Goal: Task Accomplishment & Management: Manage account settings

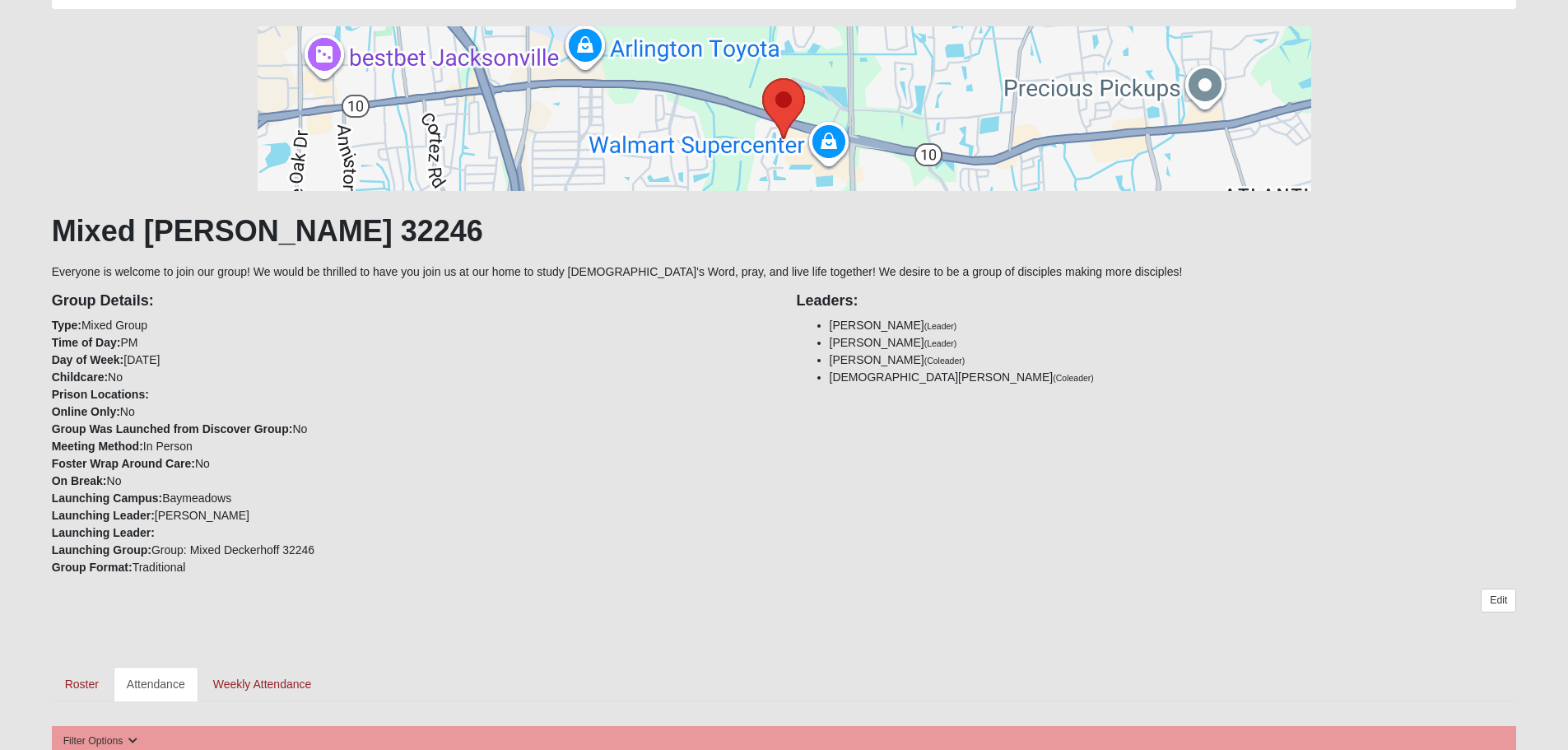
scroll to position [329, 0]
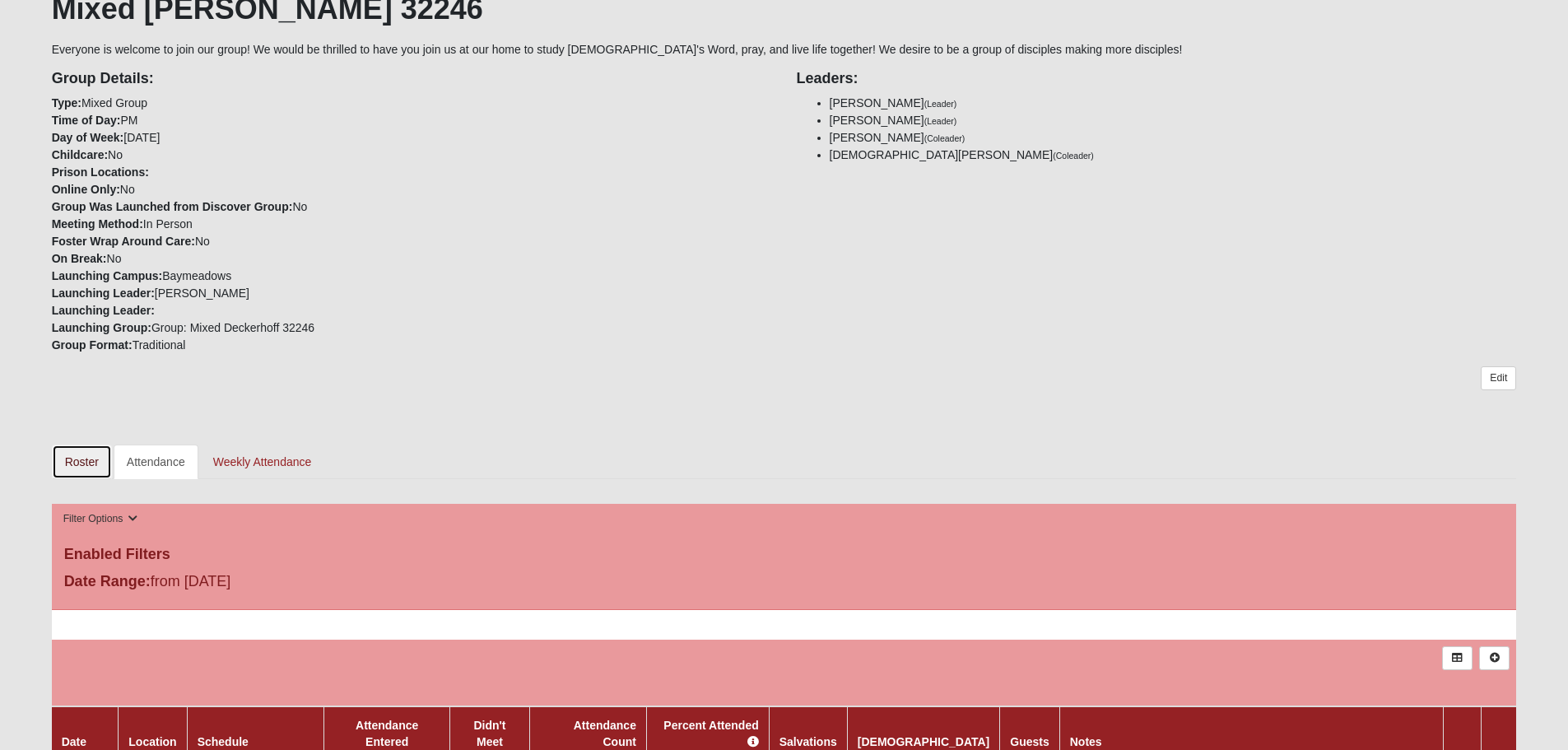
click at [69, 456] on link "Roster" at bounding box center [82, 462] width 60 height 34
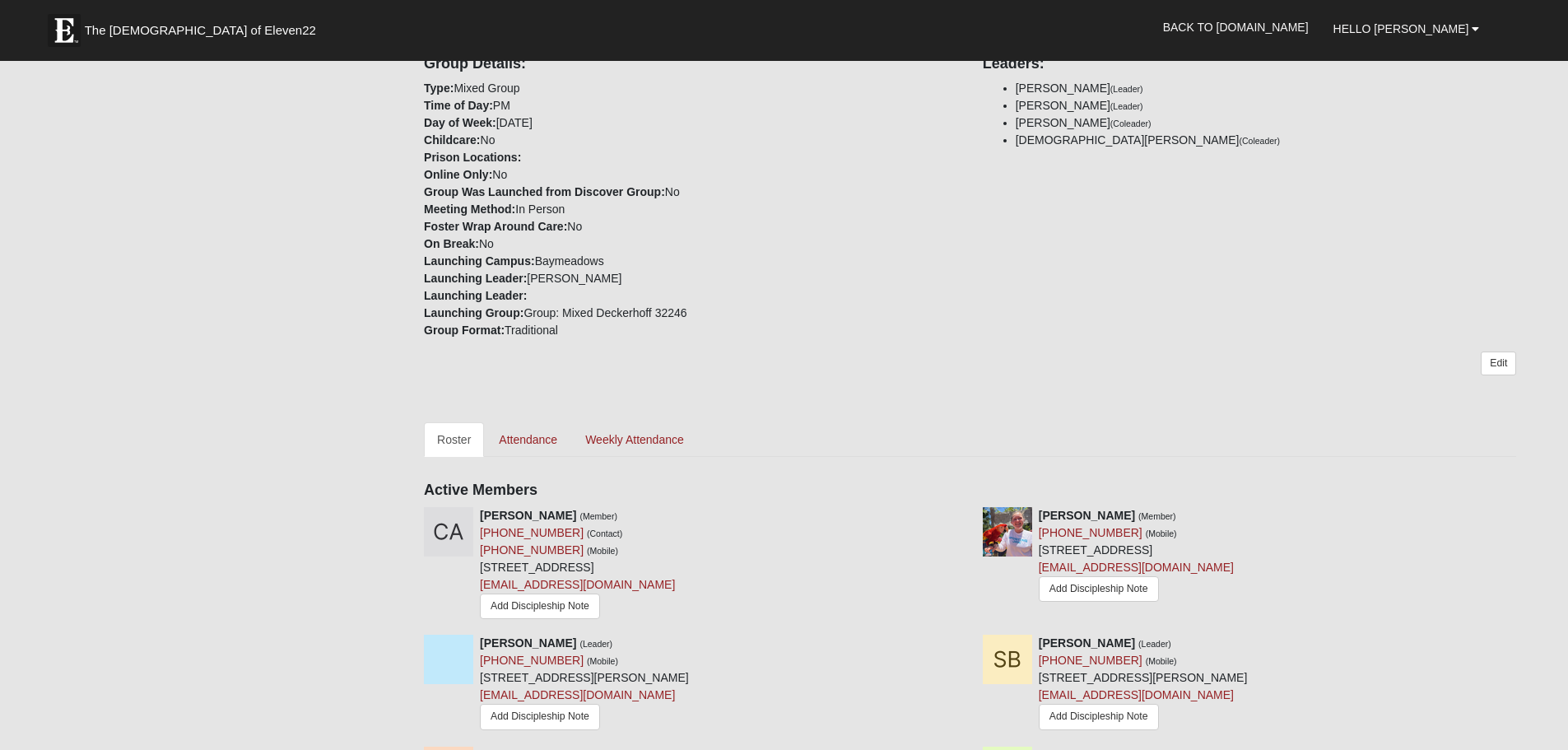
scroll to position [217, 0]
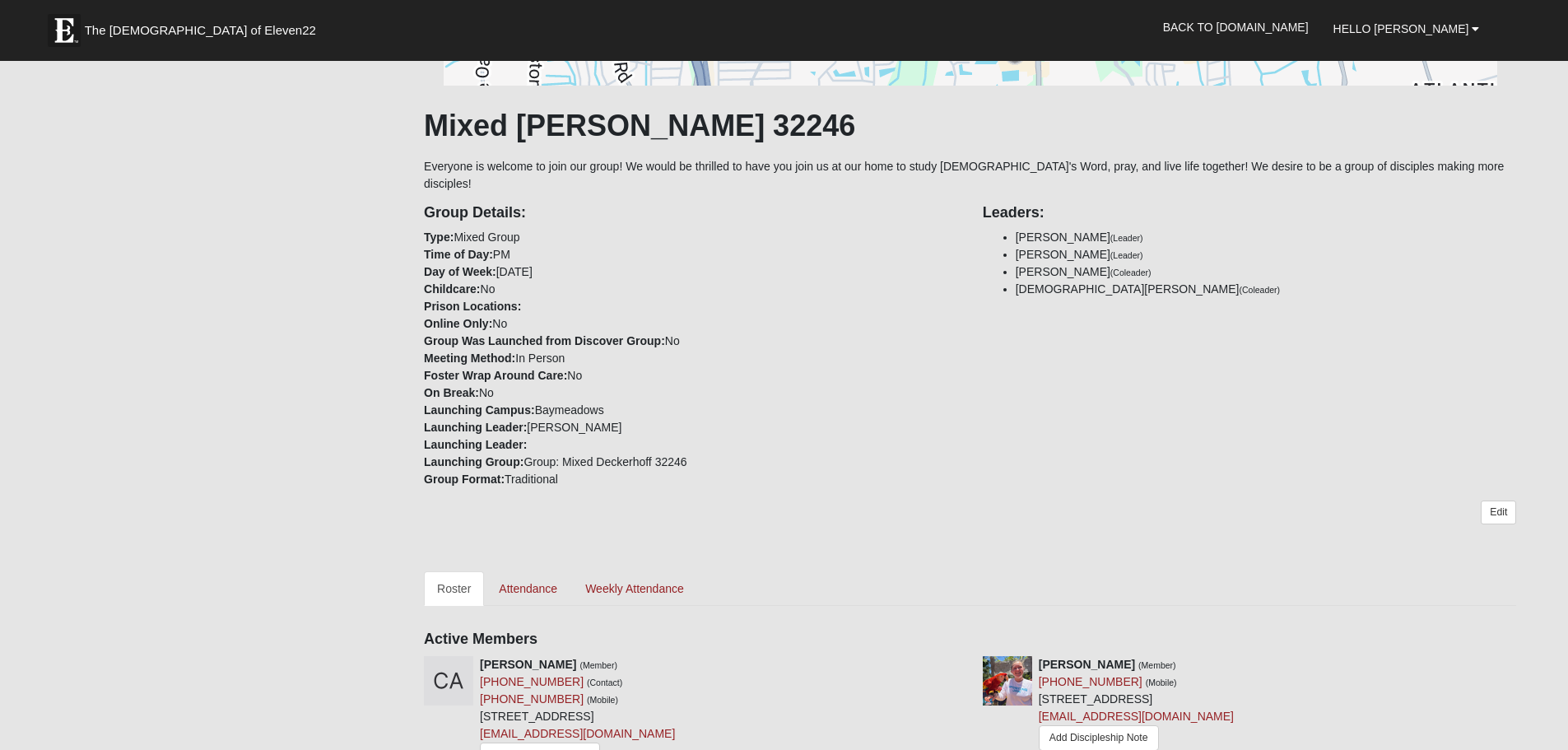
click at [1152, 268] on small "(Coleader)" at bounding box center [1131, 273] width 41 height 10
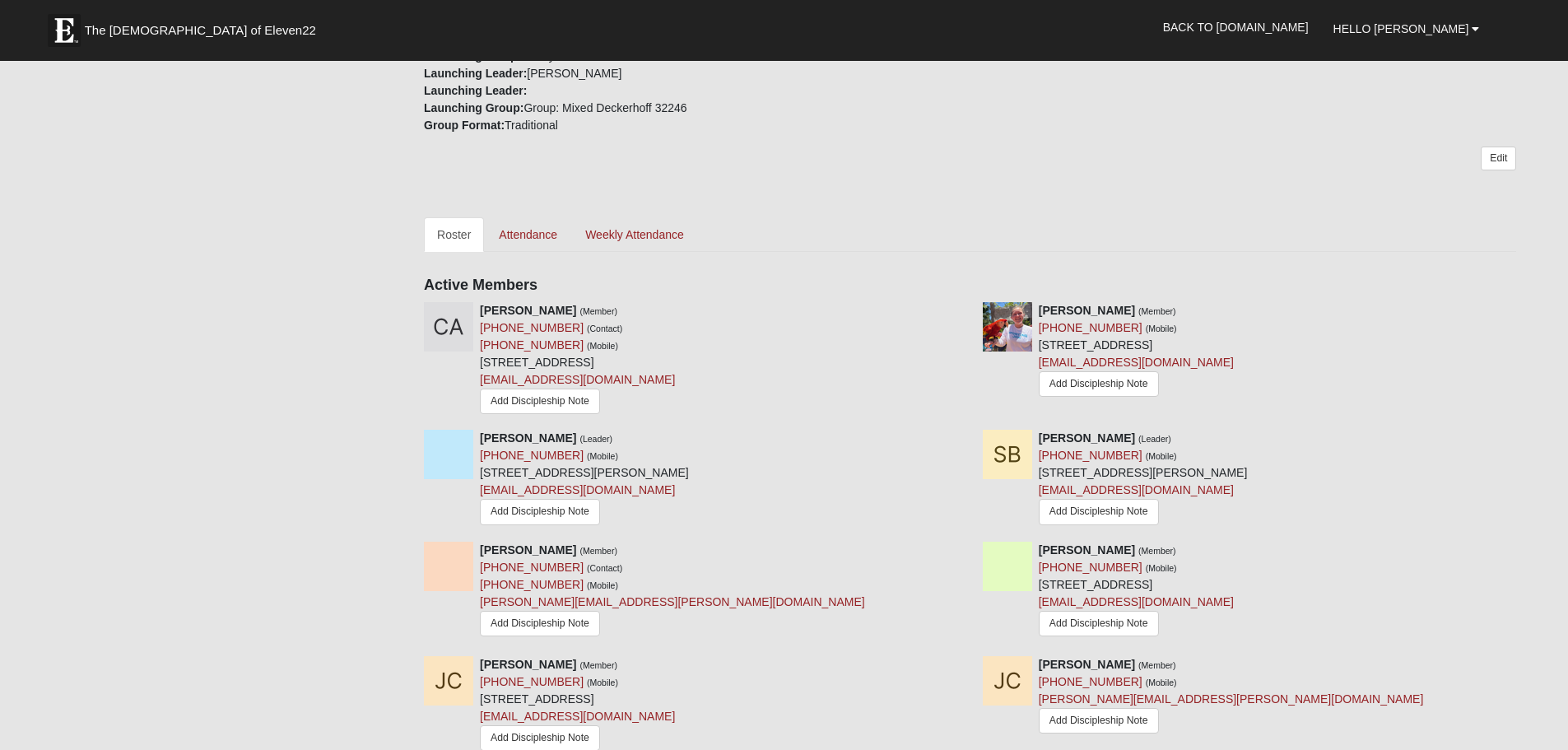
scroll to position [576, 0]
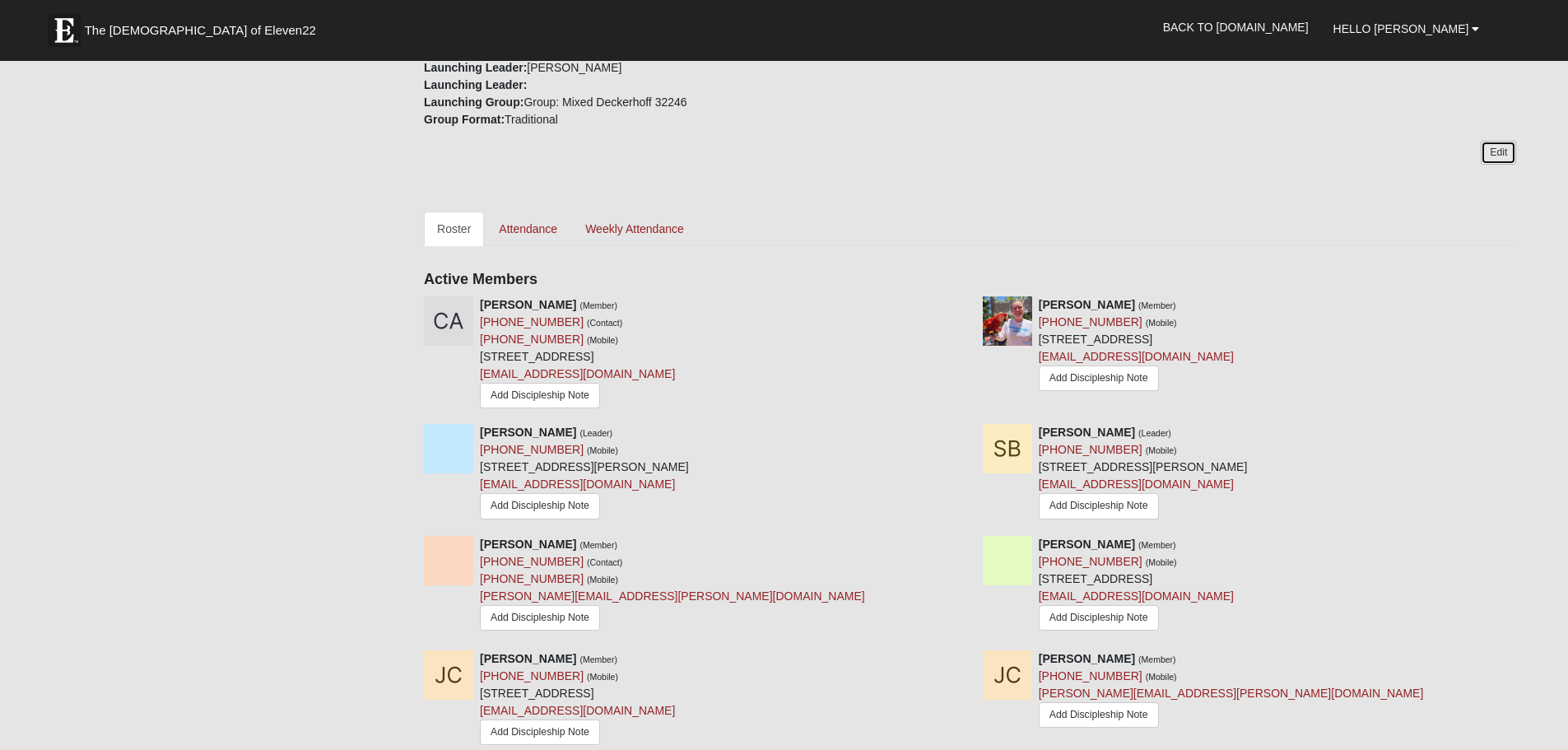
click at [1499, 141] on link "Edit" at bounding box center [1498, 153] width 35 height 24
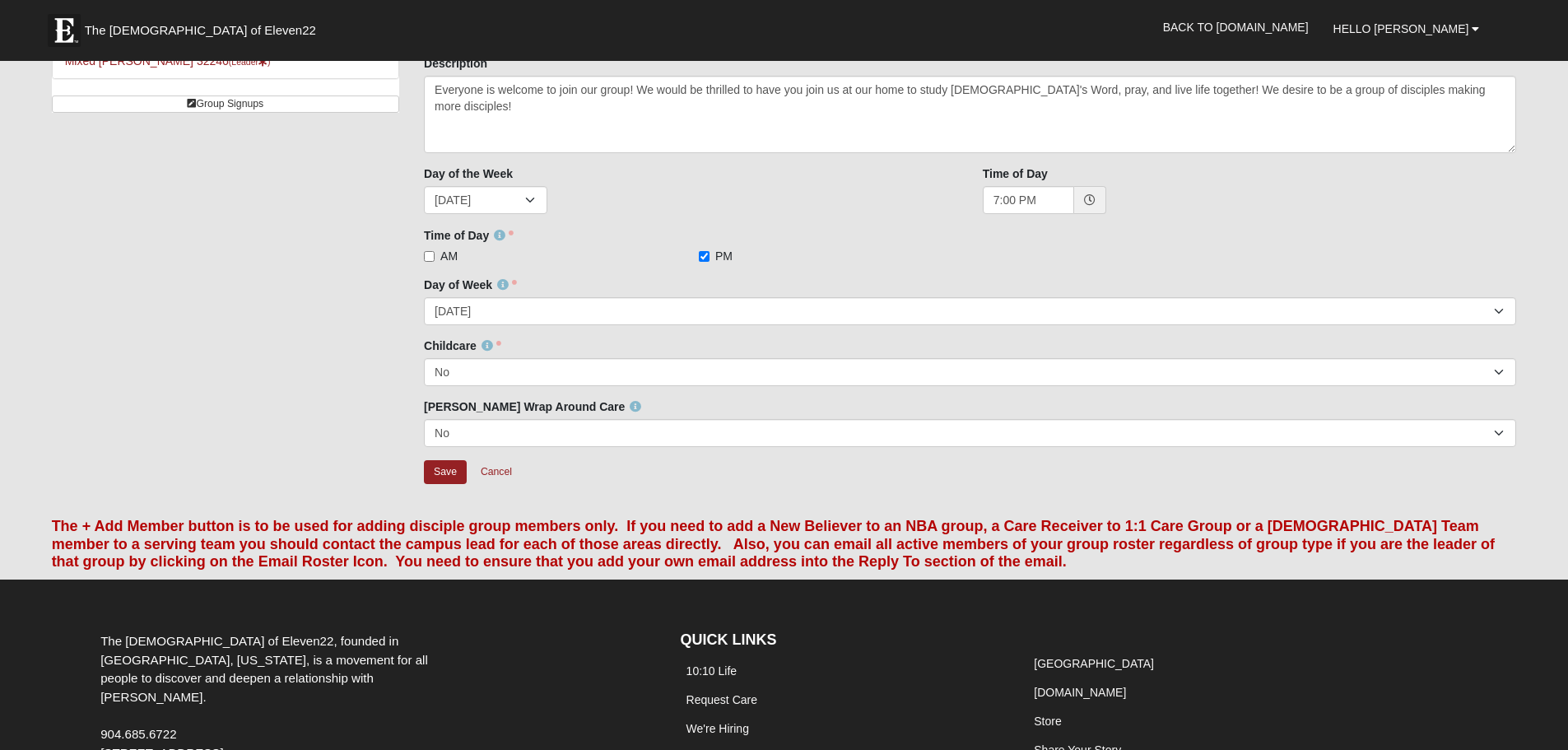
scroll to position [165, 0]
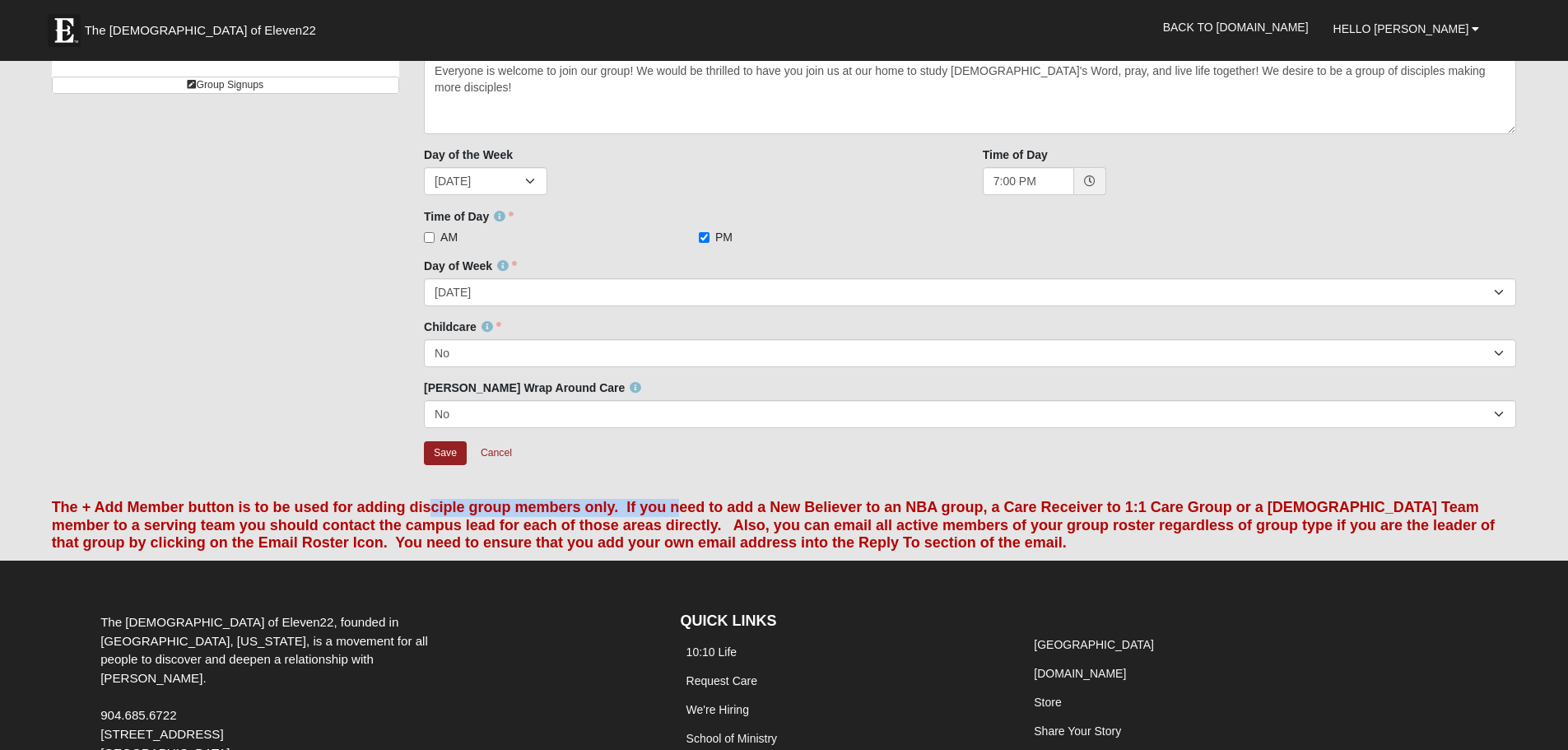
drag, startPoint x: 431, startPoint y: 507, endPoint x: 676, endPoint y: 513, distance: 245.1
click at [676, 513] on font "The + Add Member button is to be used for adding disciple group members only. I…" at bounding box center [774, 525] width 1444 height 52
click at [650, 511] on font "The + Add Member button is to be used for adding disciple group members only. I…" at bounding box center [774, 525] width 1444 height 52
click at [441, 456] on input "Save" at bounding box center [446, 453] width 43 height 24
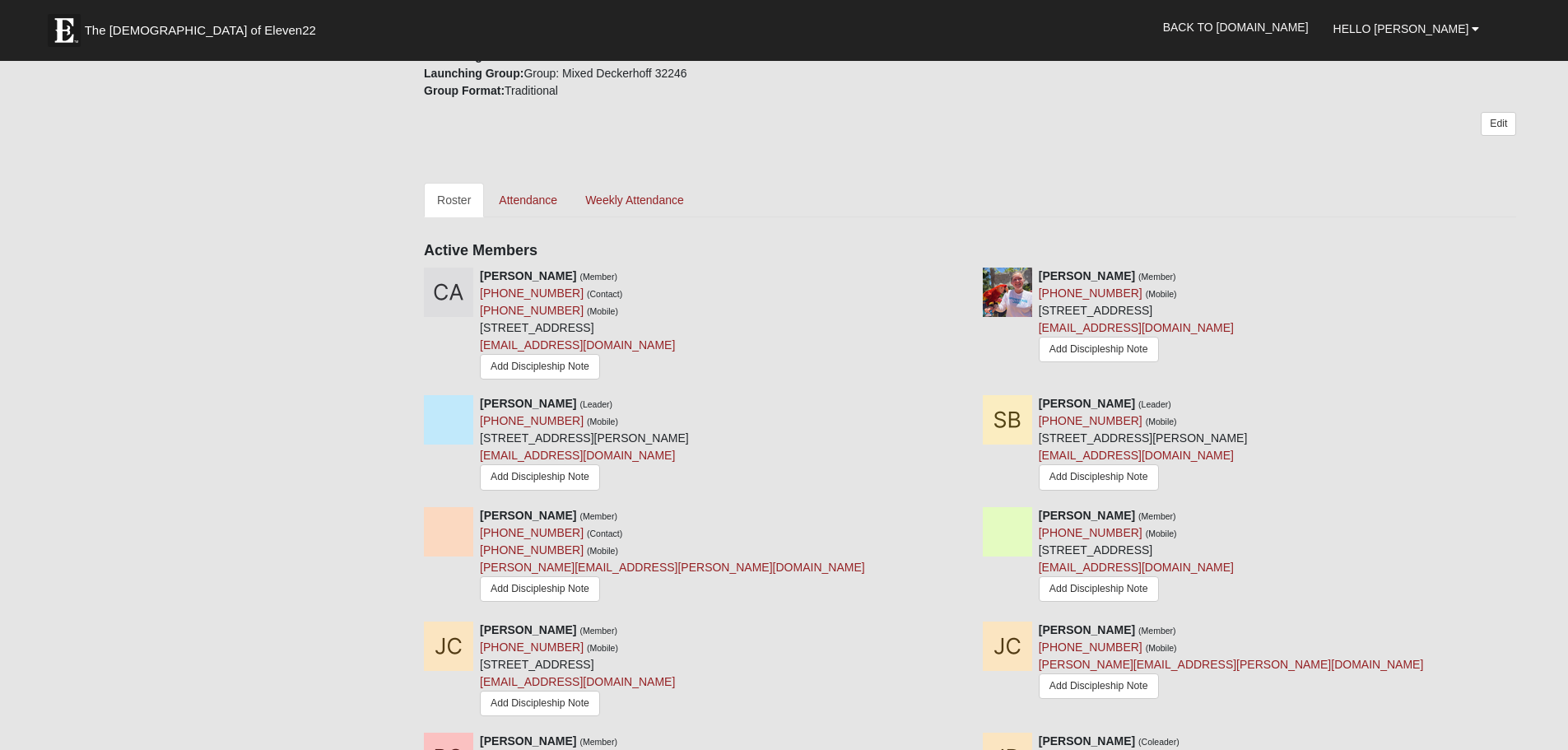
scroll to position [494, 0]
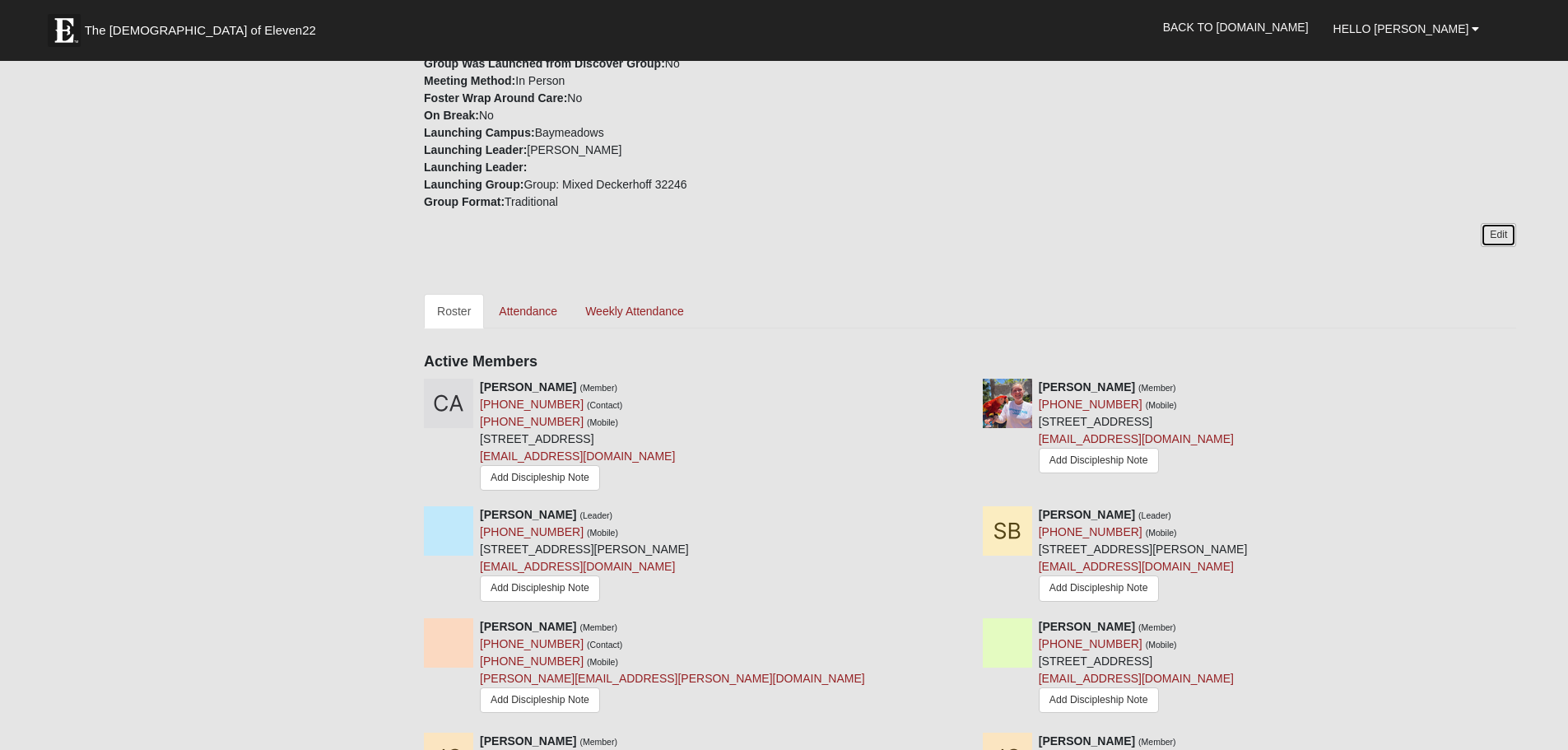
click at [1496, 223] on link "Edit" at bounding box center [1498, 235] width 35 height 24
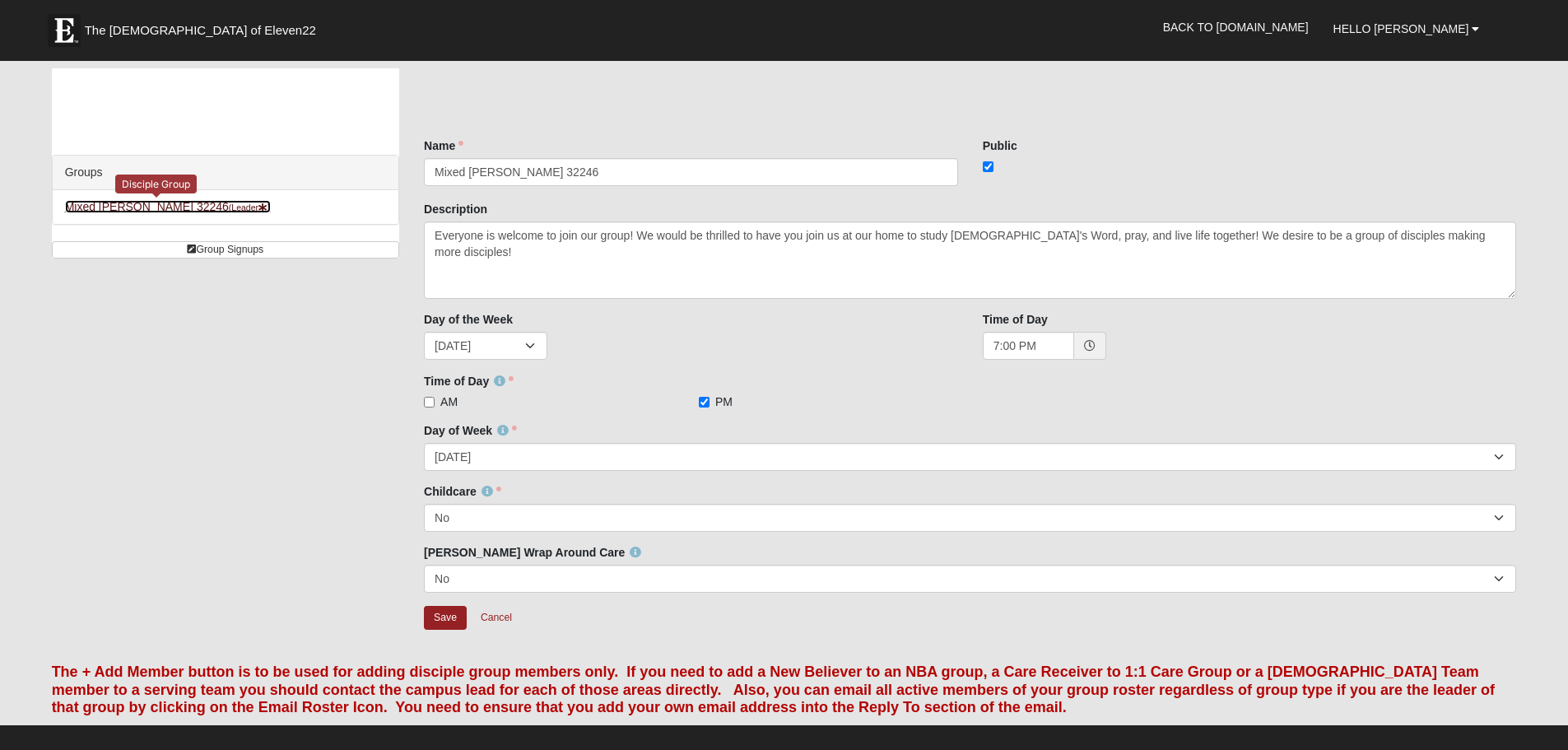
click at [168, 209] on link "Mixed Bell-Higgins 32246 (Leader )" at bounding box center [168, 207] width 206 height 13
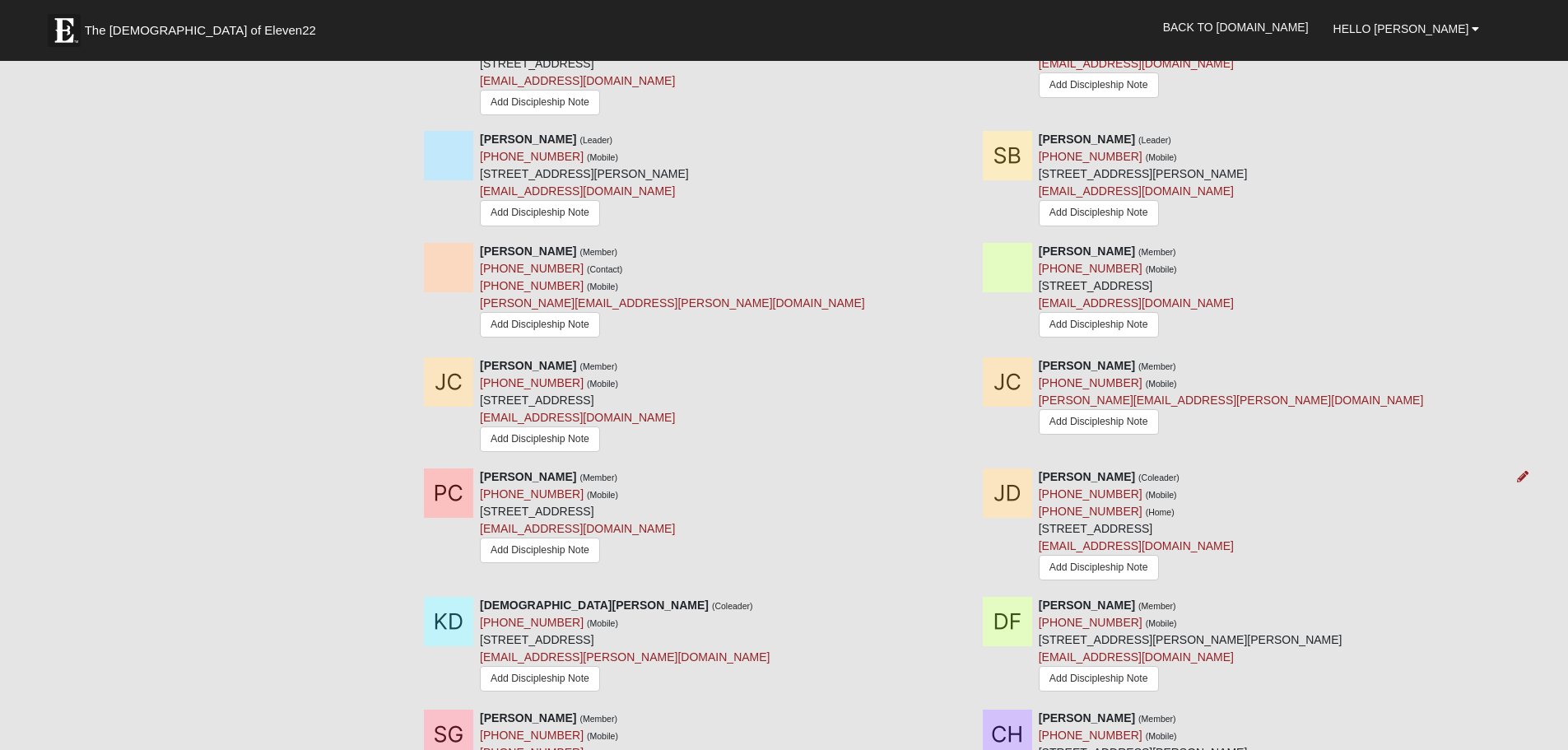
scroll to position [905, 0]
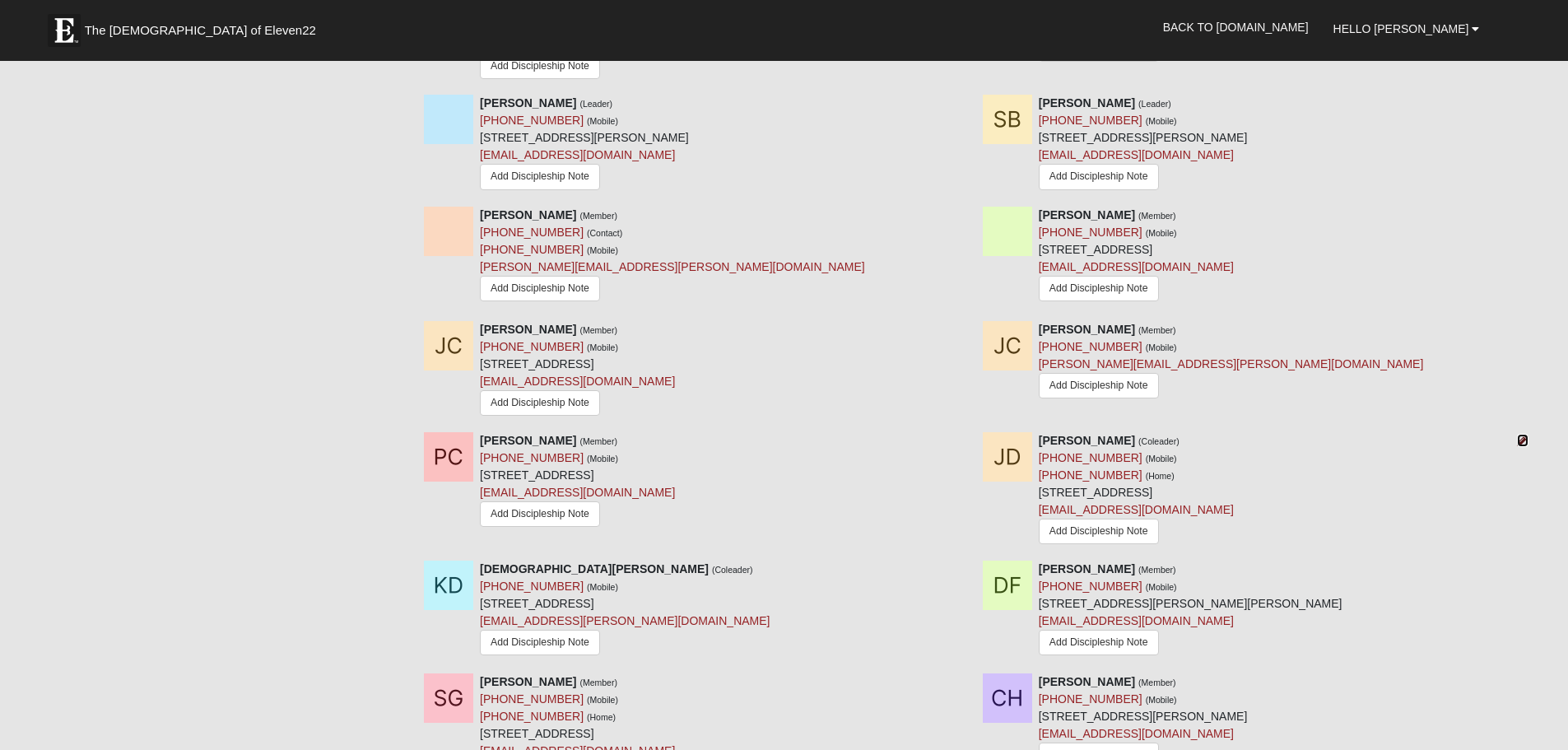
click at [1523, 435] on icon at bounding box center [1522, 440] width 11 height 11
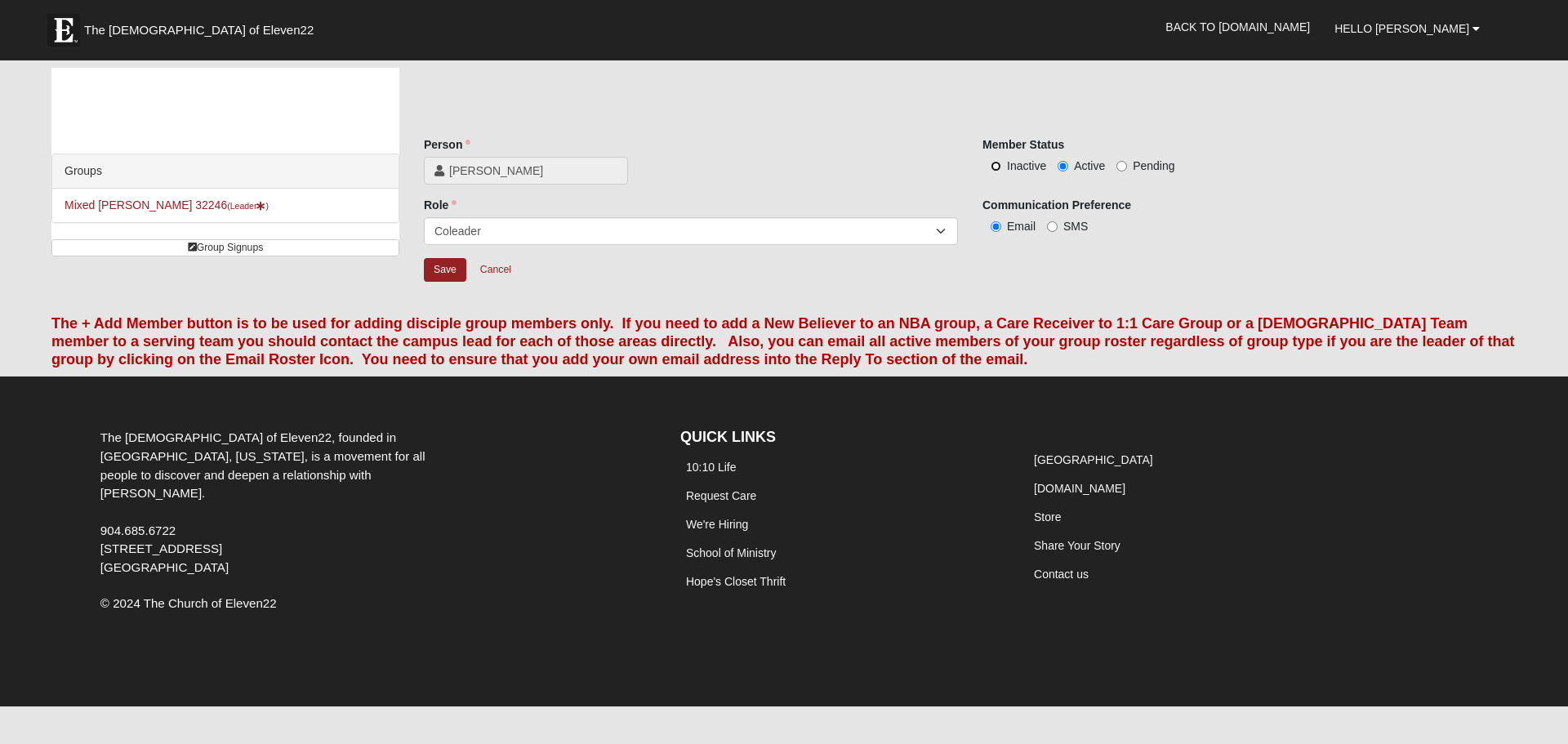
click at [993, 167] on input "Inactive" at bounding box center [996, 166] width 11 height 11
radio input "true"
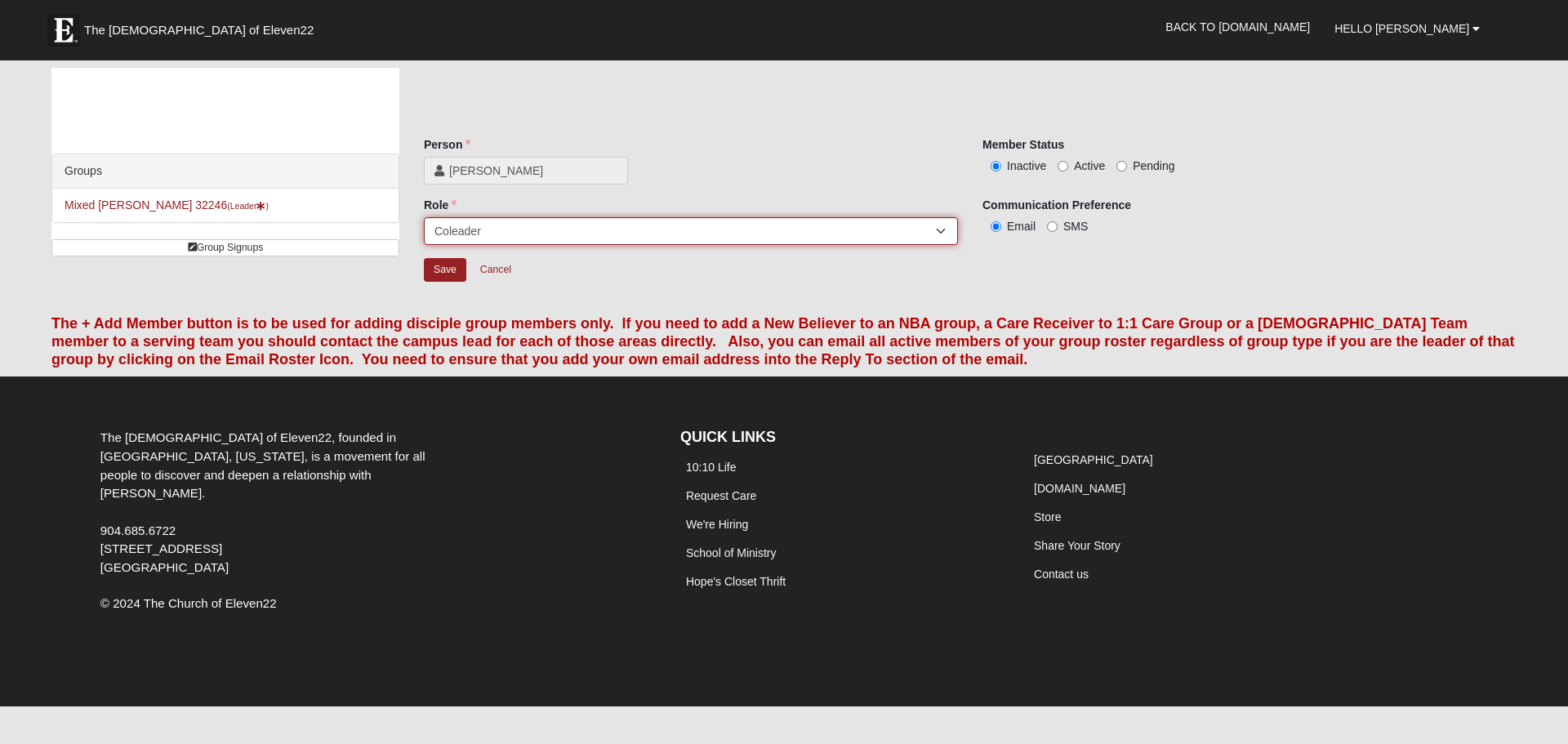
click at [775, 243] on select "Leader Coleader Coach Member Campus Lead Future Leader" at bounding box center [690, 231] width 534 height 28
select select "23"
click at [424, 217] on select "Leader Coleader Coach Member Campus Lead Future Leader" at bounding box center [690, 231] width 534 height 28
click at [644, 232] on select "Leader Coleader Coach Member Campus Lead Future Leader" at bounding box center [690, 231] width 534 height 28
click at [424, 217] on select "Leader Coleader Coach Member Campus Lead Future Leader" at bounding box center [690, 231] width 534 height 28
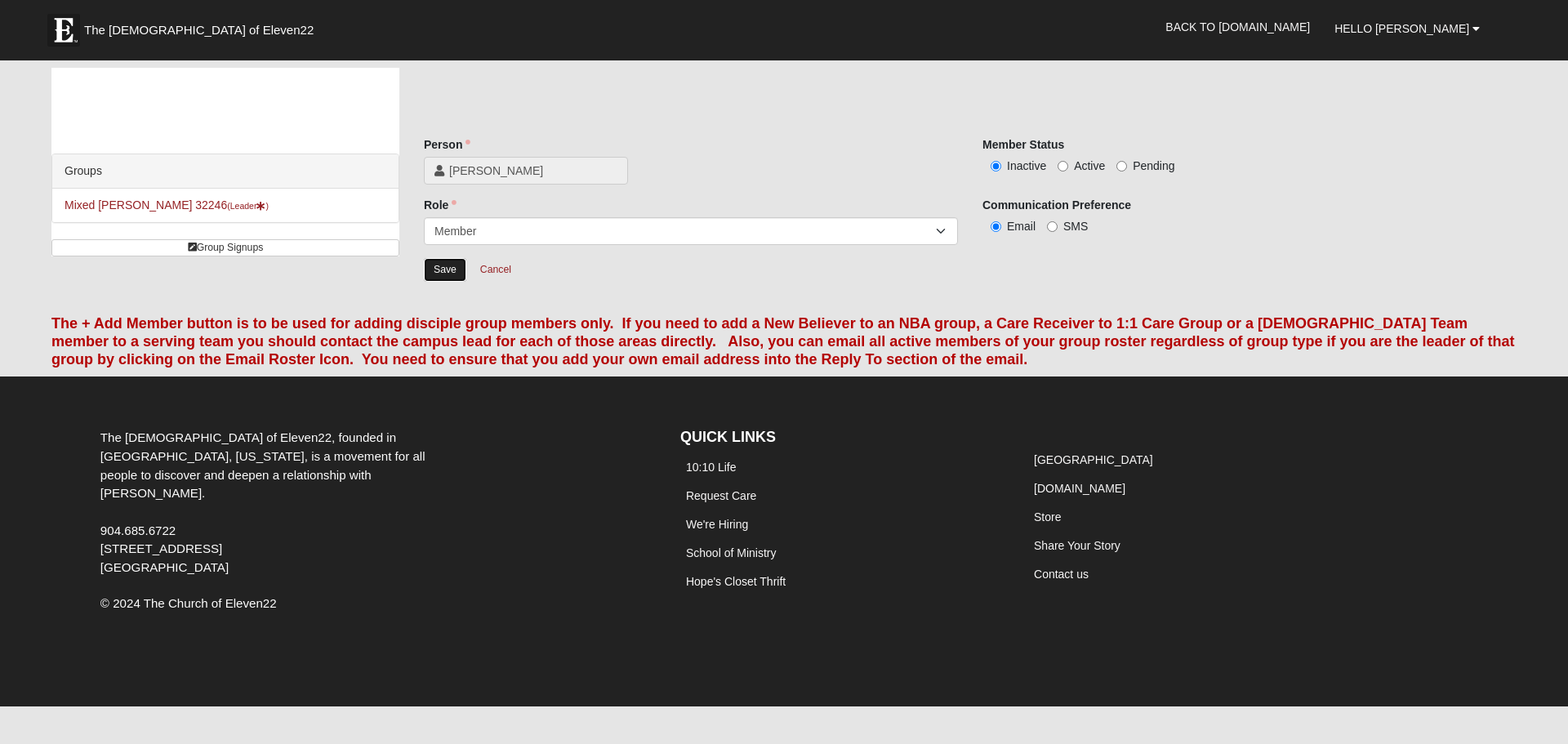
click at [448, 263] on input "Save" at bounding box center [445, 270] width 42 height 24
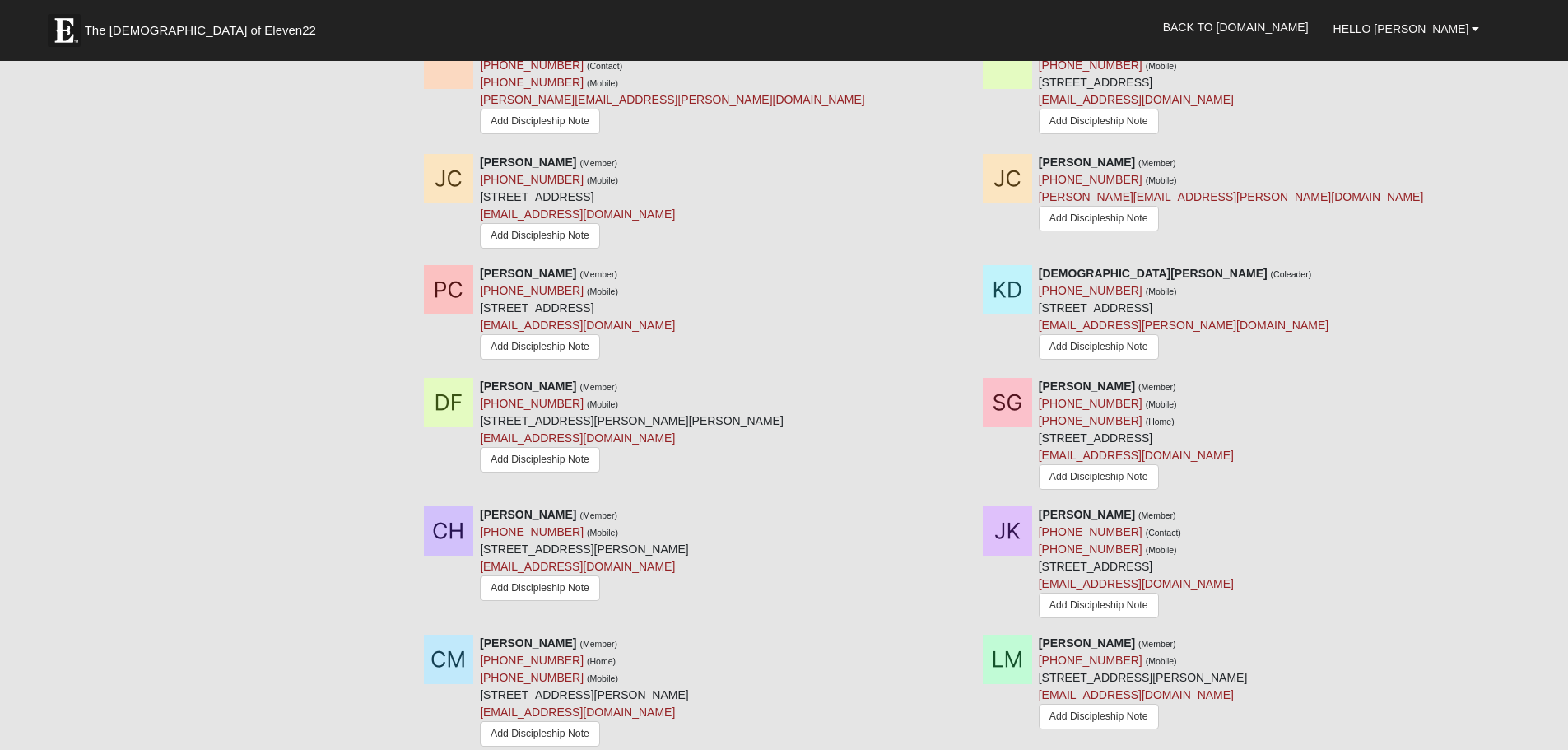
scroll to position [1109, 0]
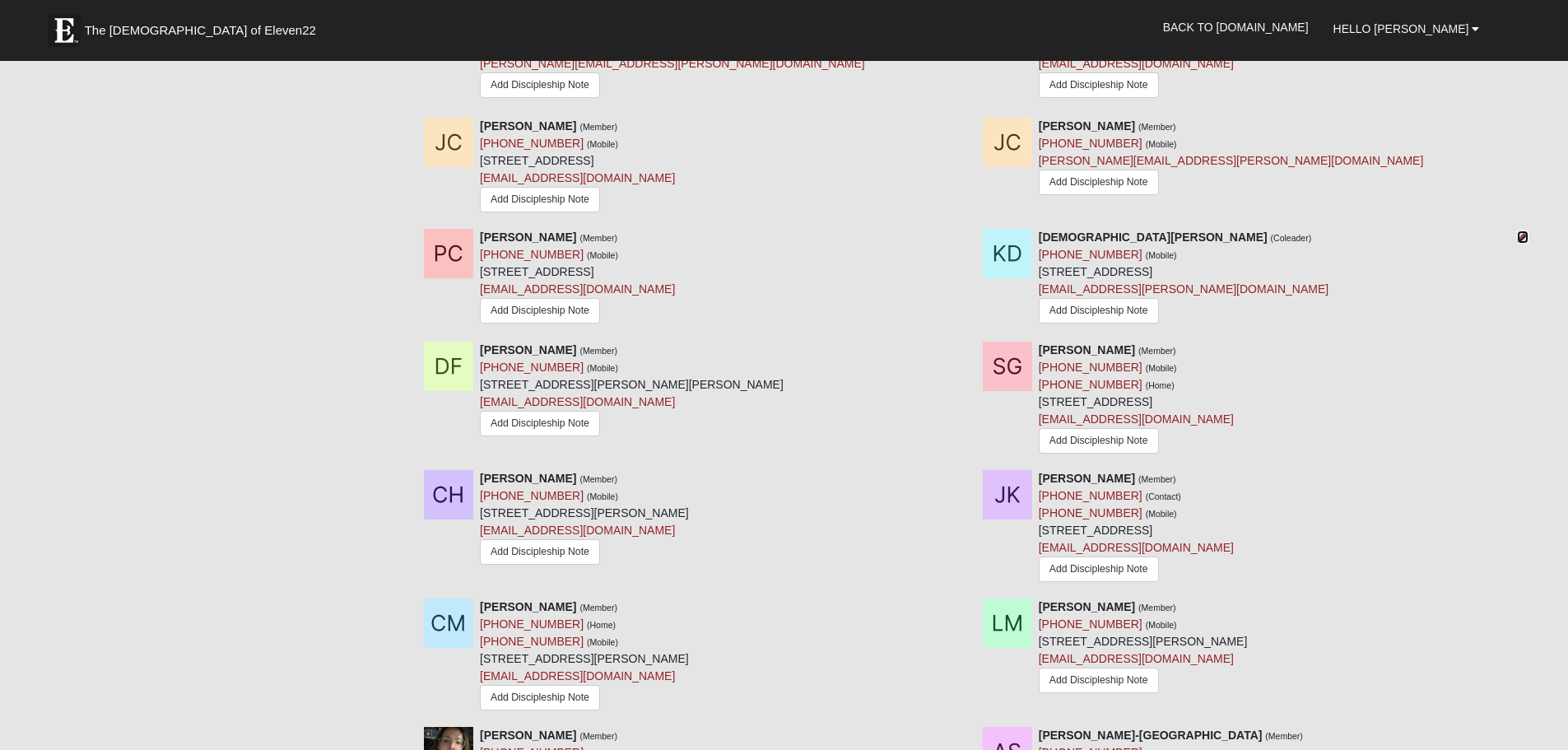
click at [1522, 232] on icon at bounding box center [1522, 237] width 11 height 11
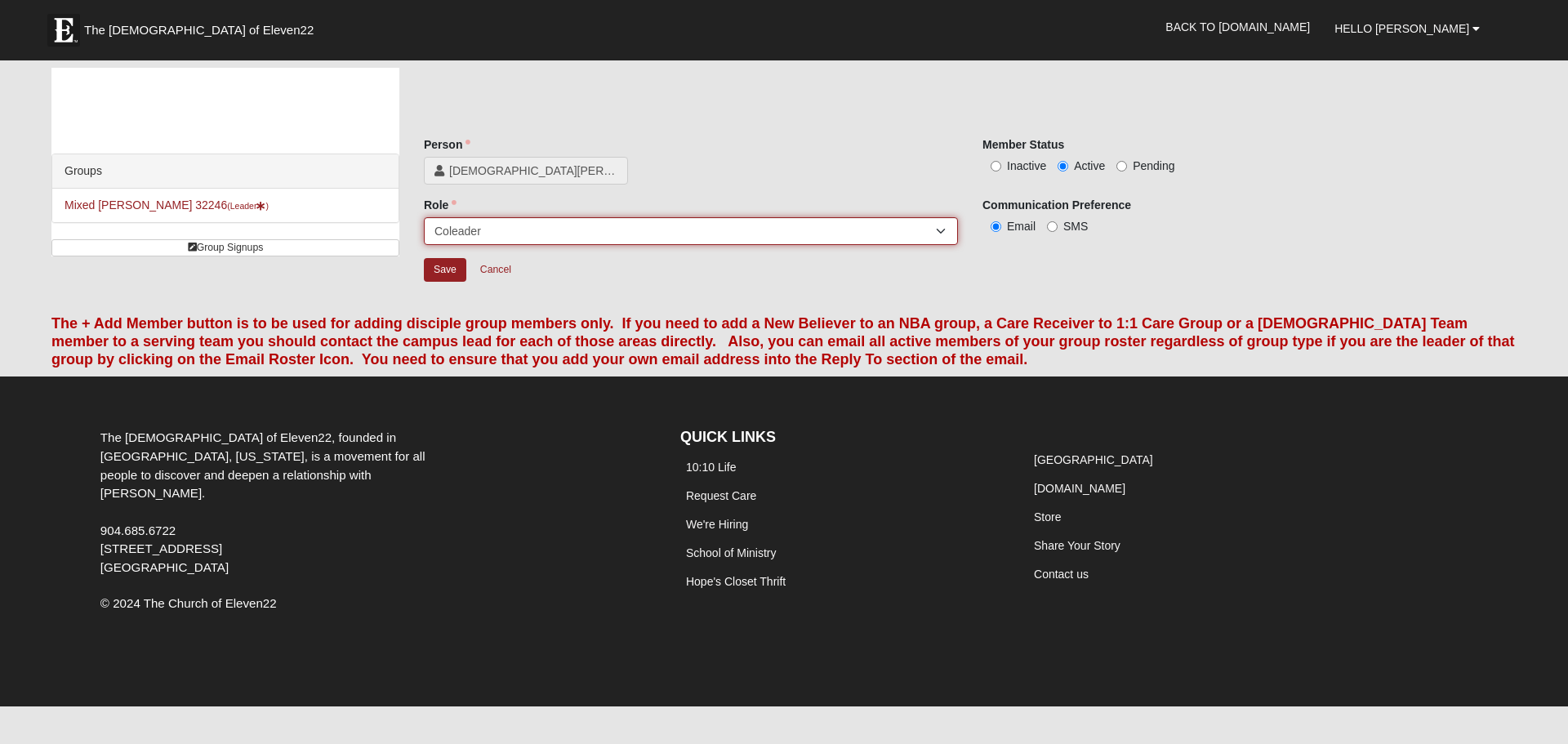
click at [558, 235] on select "Leader Coleader Coach Member Campus Lead Future Leader" at bounding box center [690, 231] width 534 height 28
select select "23"
click at [424, 217] on select "Leader Coleader Coach Member Campus Lead Future Leader" at bounding box center [690, 231] width 534 height 28
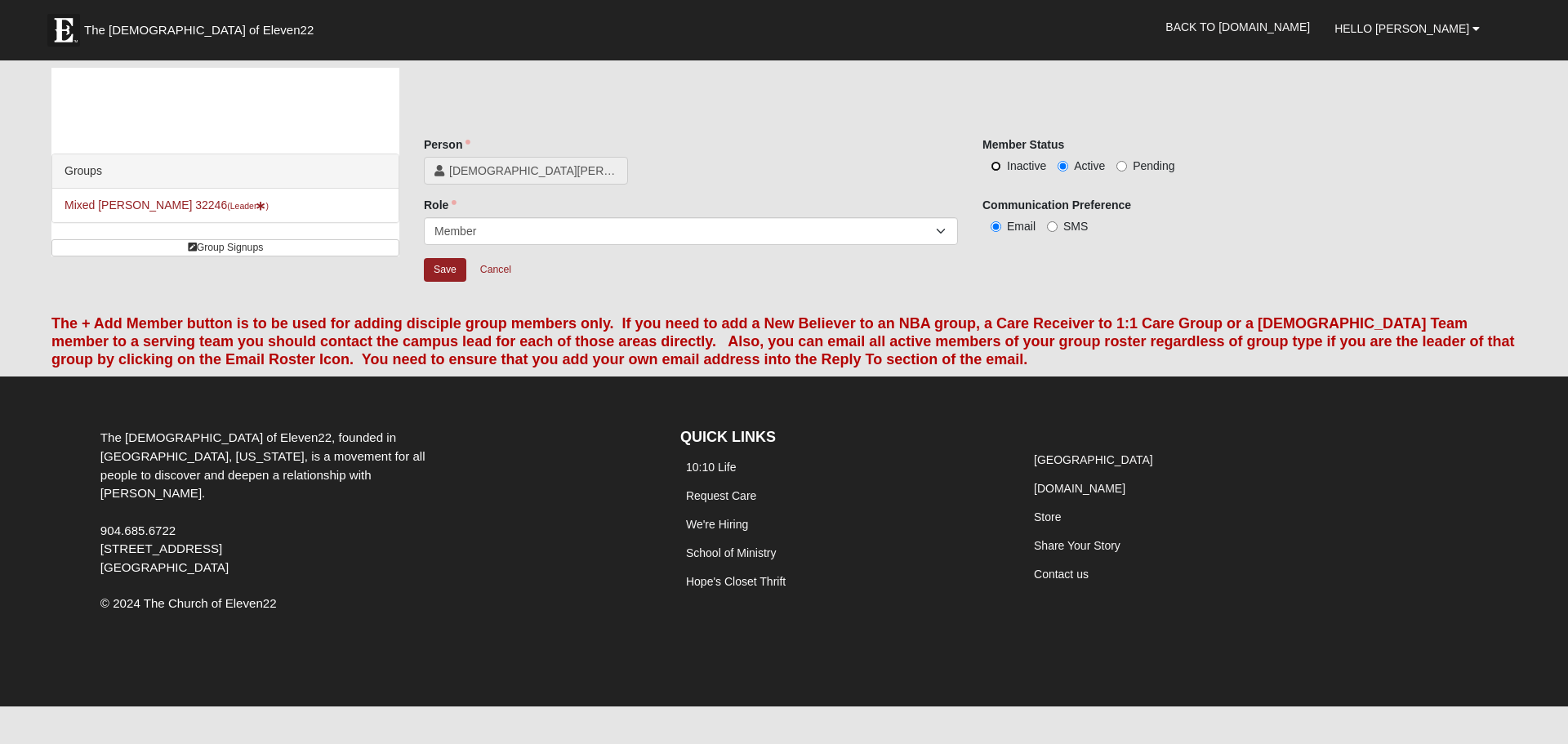
click at [996, 168] on input "Inactive" at bounding box center [996, 166] width 11 height 11
radio input "true"
click at [437, 276] on input "Save" at bounding box center [445, 270] width 42 height 24
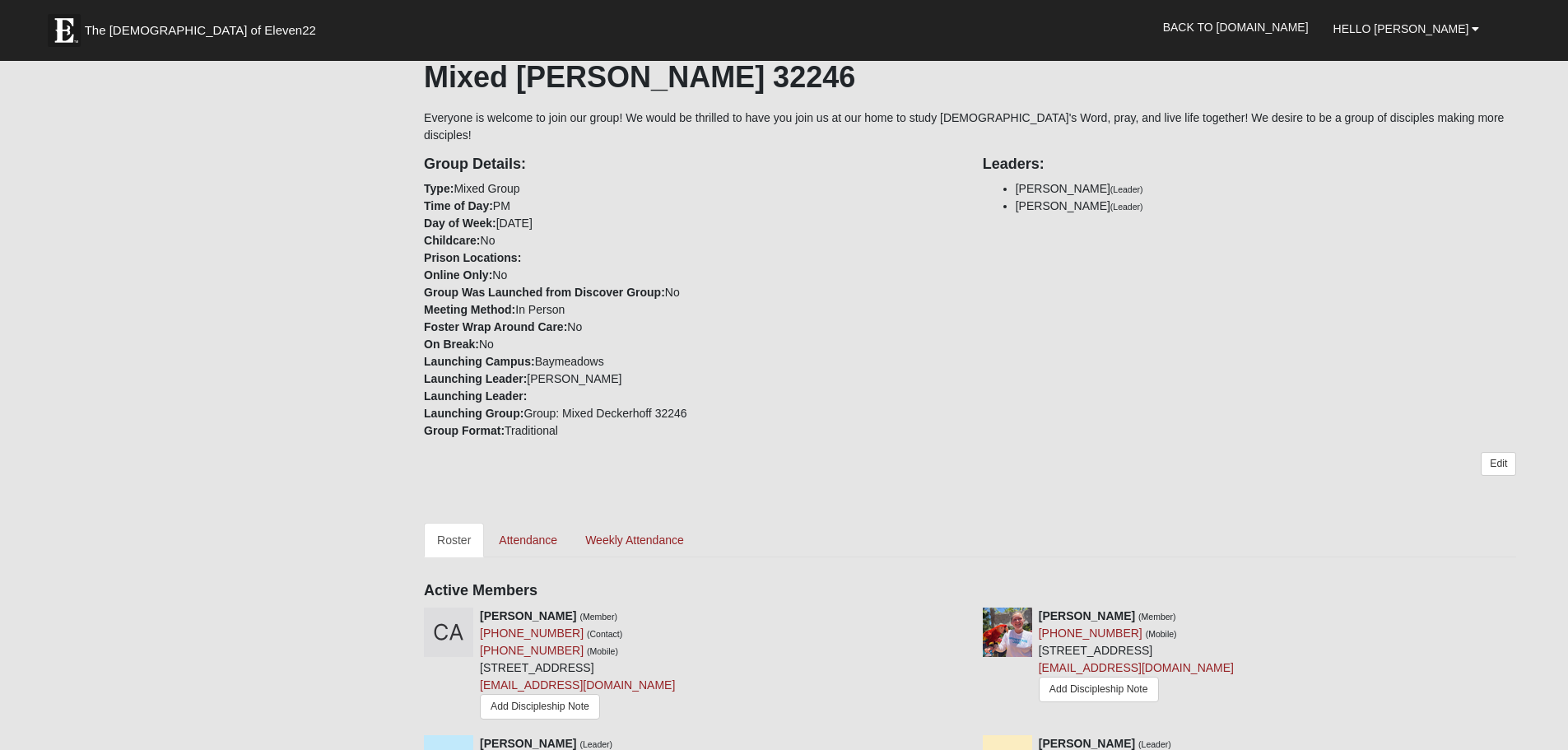
scroll to position [329, 0]
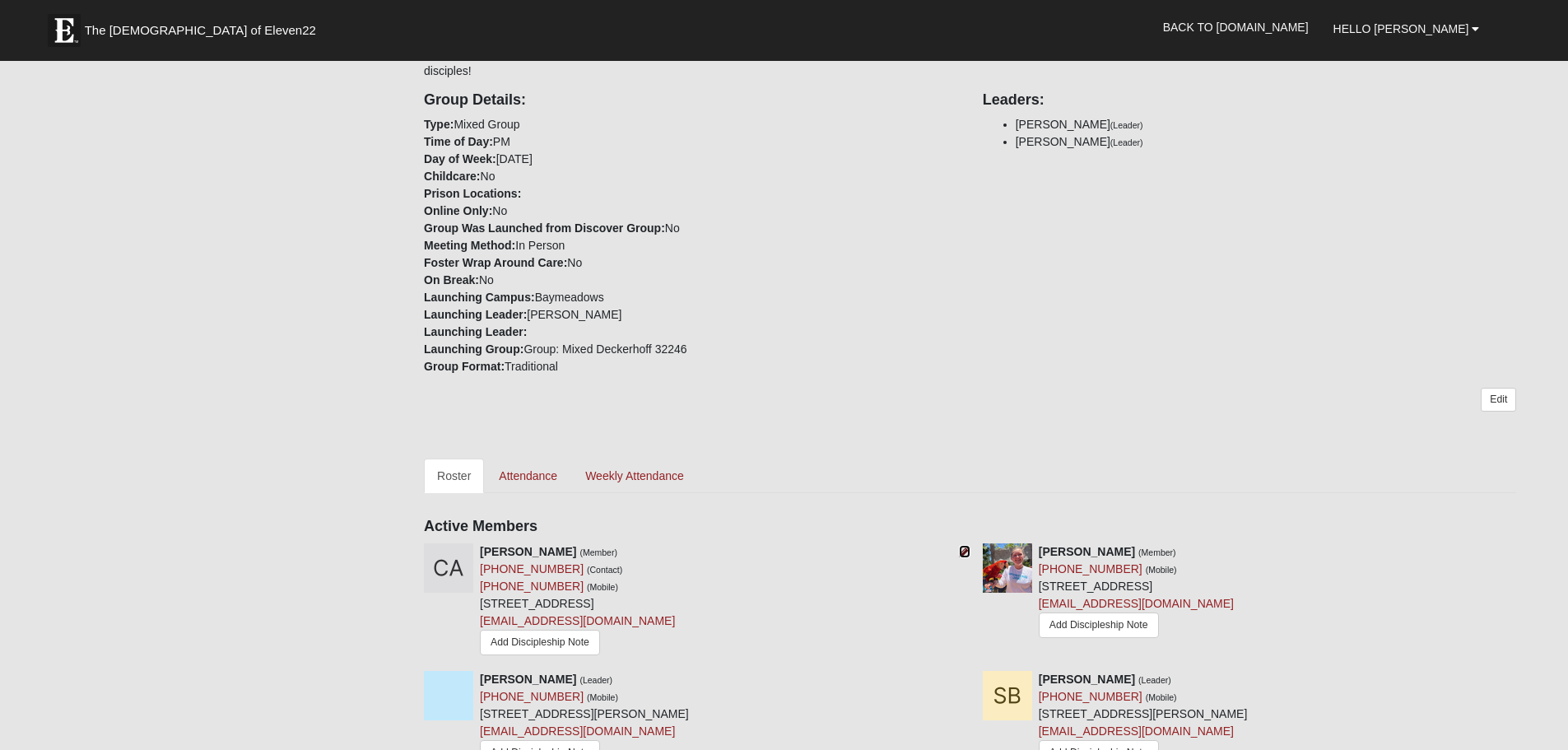
click at [966, 546] on icon at bounding box center [965, 552] width 11 height 11
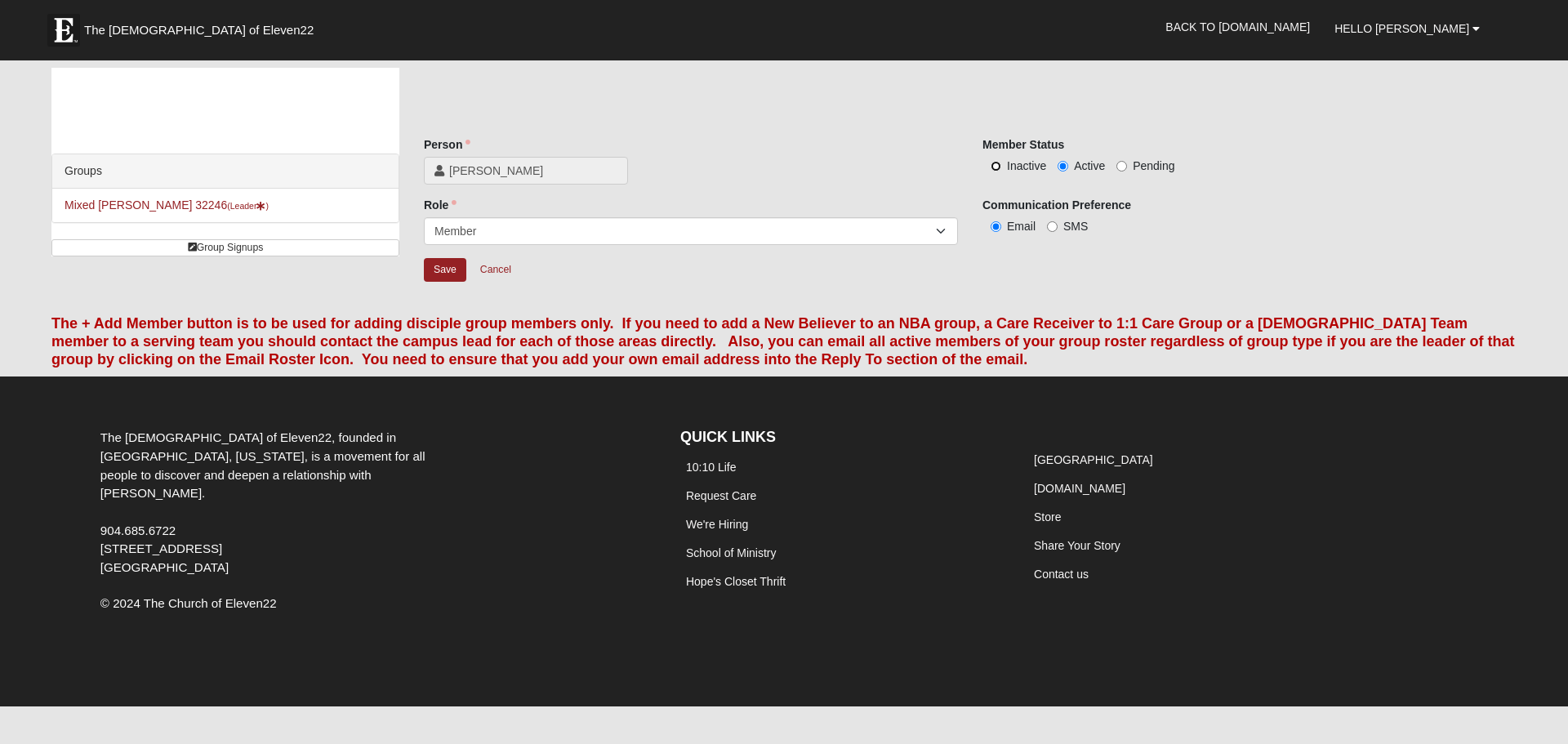
click at [998, 165] on input "Inactive" at bounding box center [996, 166] width 11 height 11
radio input "true"
click at [457, 267] on input "Save" at bounding box center [445, 270] width 42 height 24
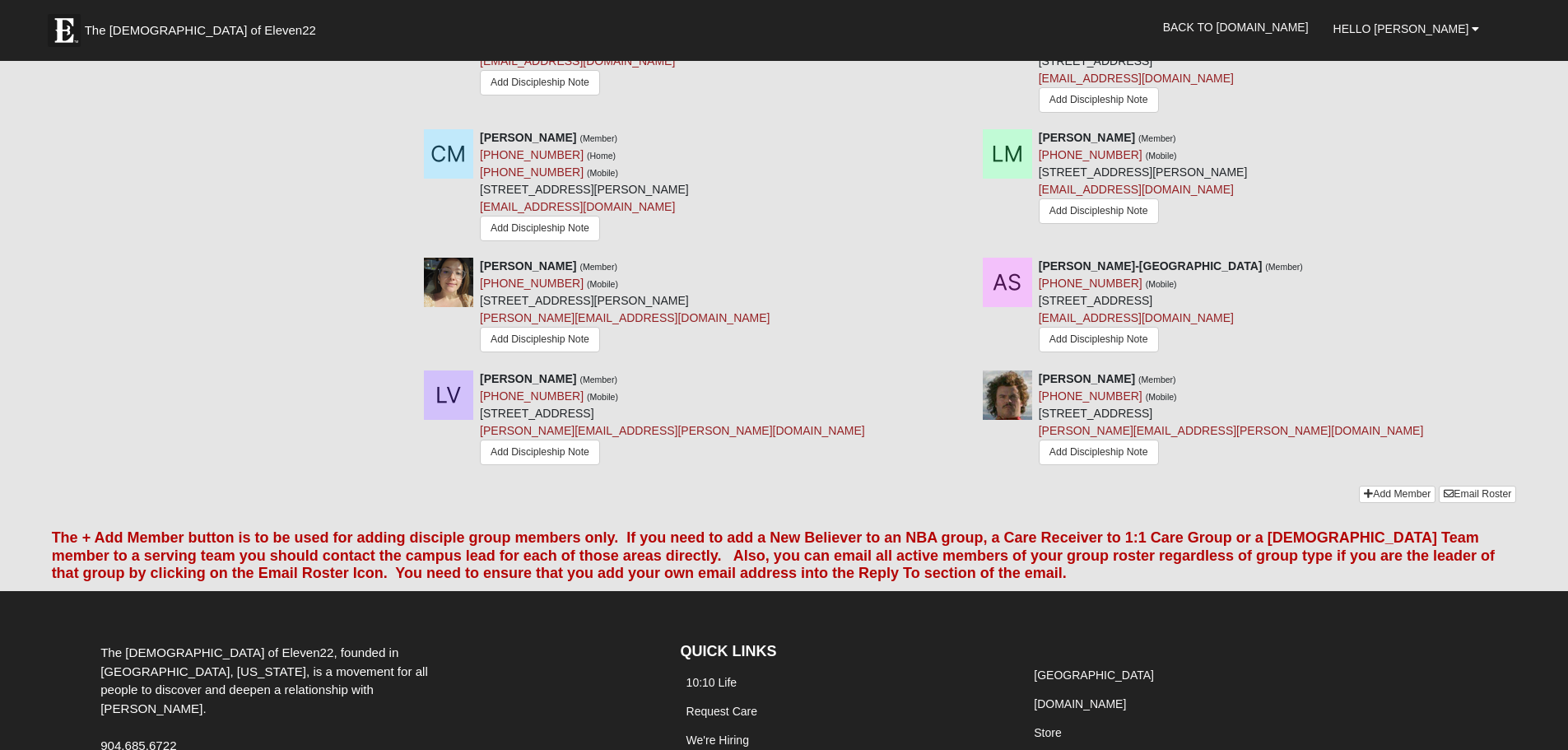
scroll to position [1480, 0]
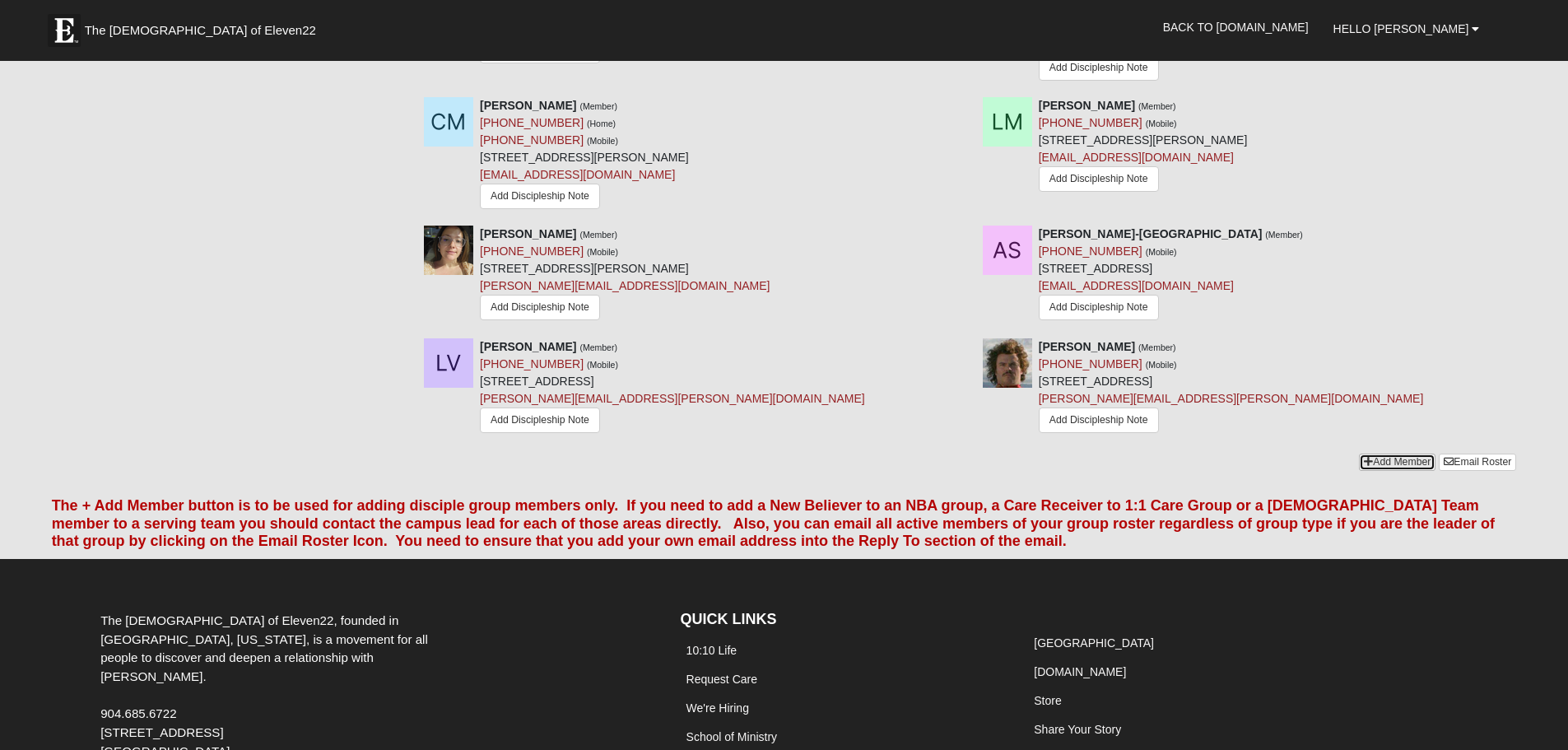
click at [1401, 453] on link "Add Member" at bounding box center [1398, 462] width 76 height 18
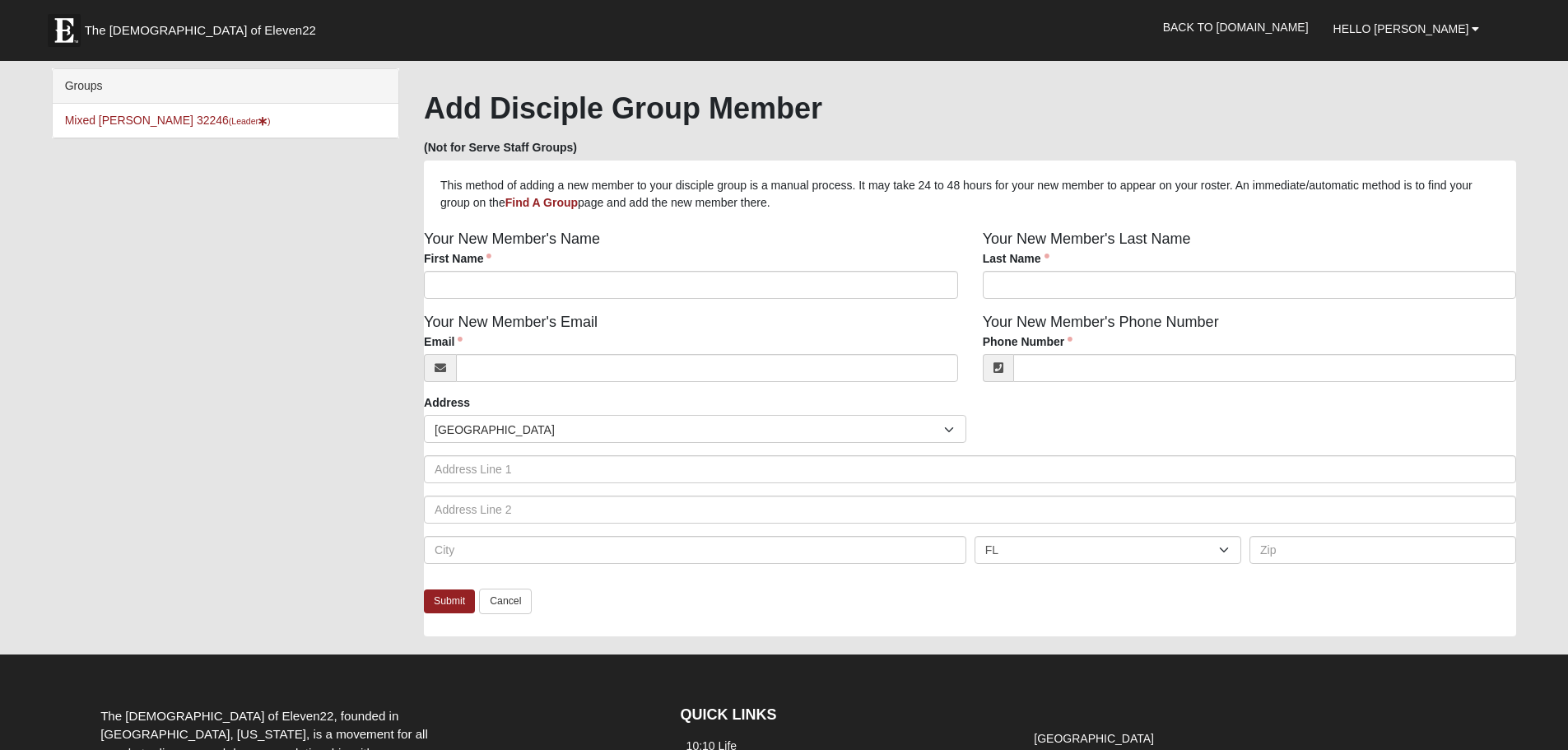
drag, startPoint x: 613, startPoint y: 186, endPoint x: 807, endPoint y: 199, distance: 194.4
click at [807, 199] on p "This method of adding a new member to your disciple group is a manual process. …" at bounding box center [970, 194] width 1060 height 34
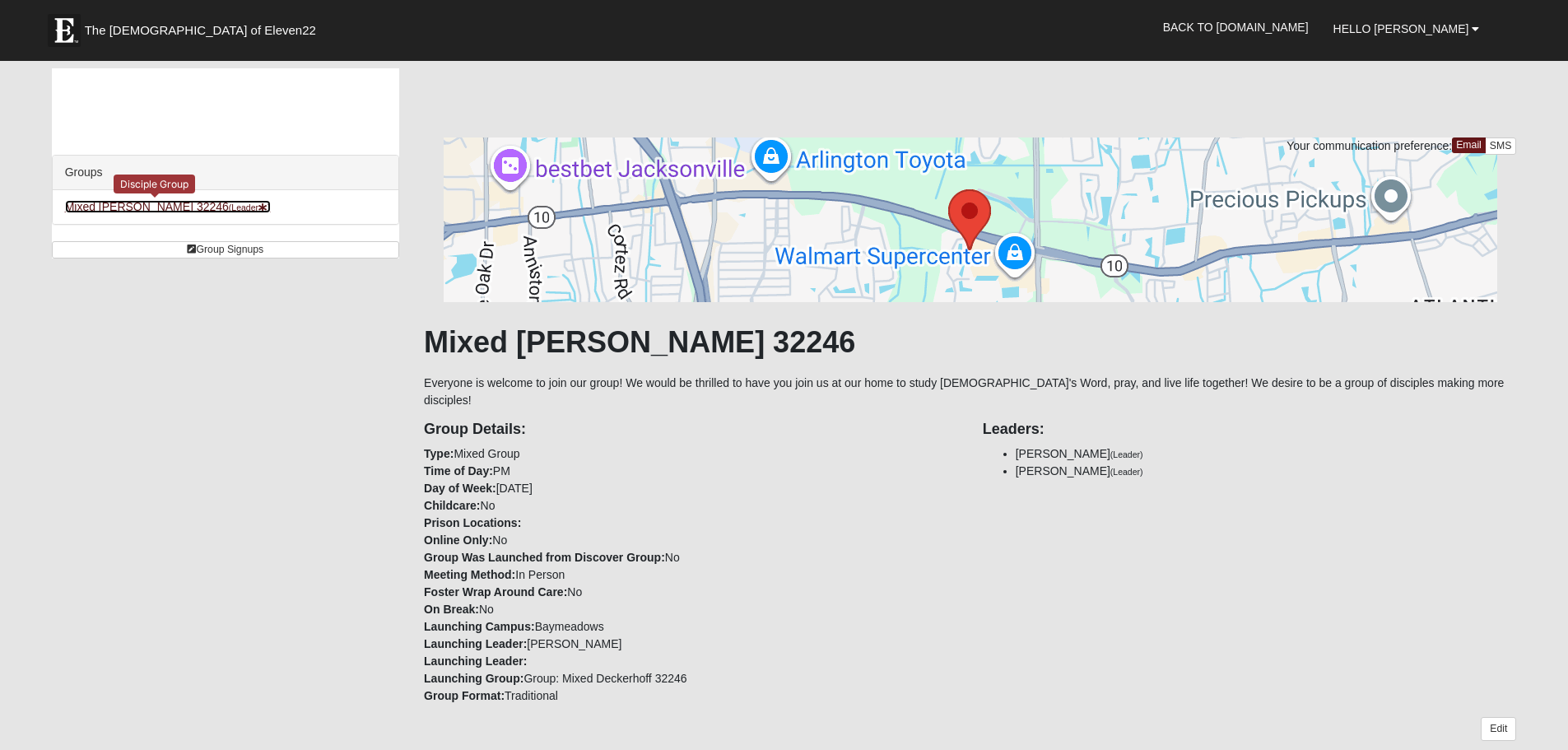
click at [154, 207] on link "Mixed [PERSON_NAME] 32246 (Leader )" at bounding box center [168, 207] width 206 height 13
click at [1446, 32] on span "Hello [PERSON_NAME]" at bounding box center [1401, 29] width 136 height 13
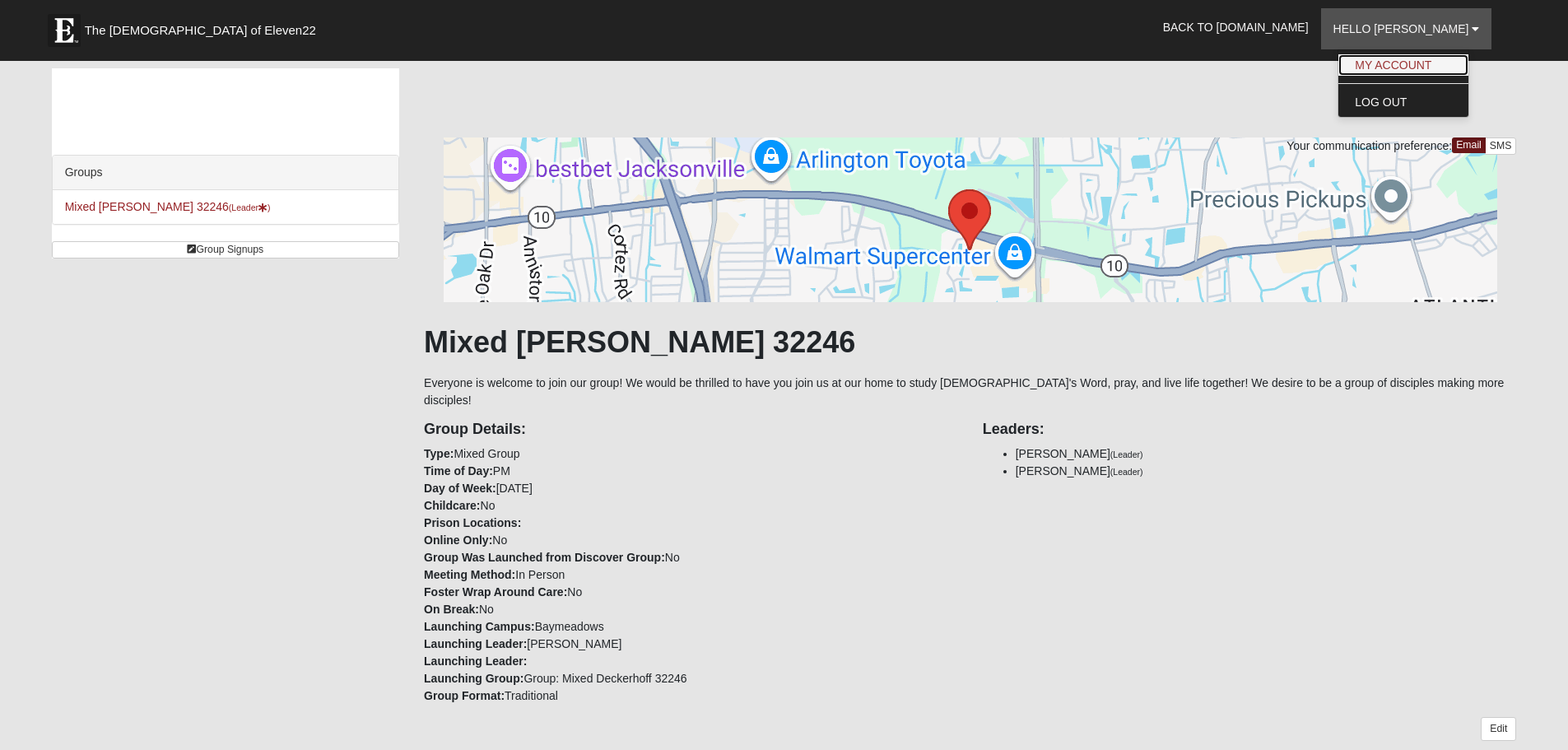
click at [1436, 61] on link "My Account" at bounding box center [1403, 64] width 130 height 21
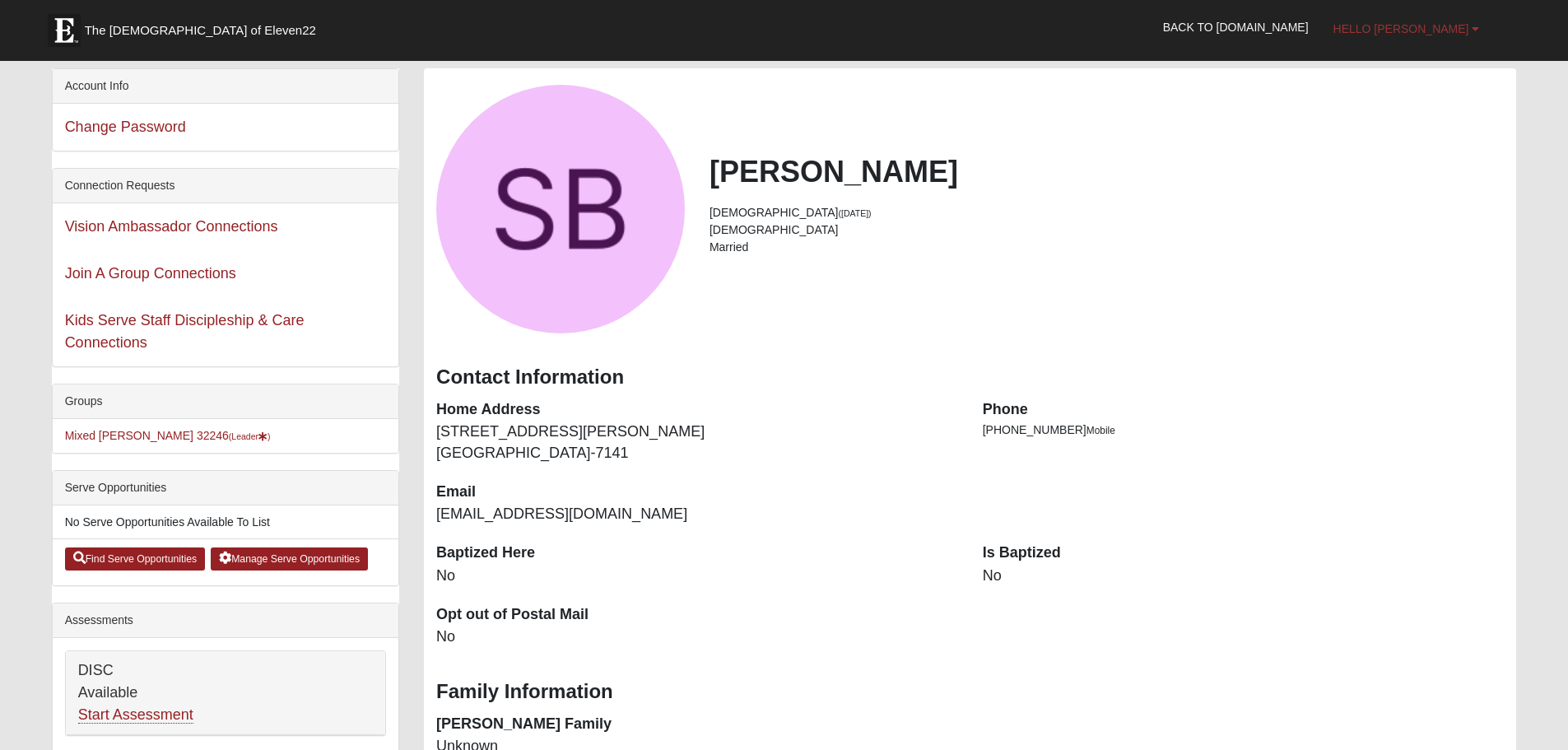
click at [1433, 24] on span "Hello [PERSON_NAME]" at bounding box center [1401, 29] width 136 height 13
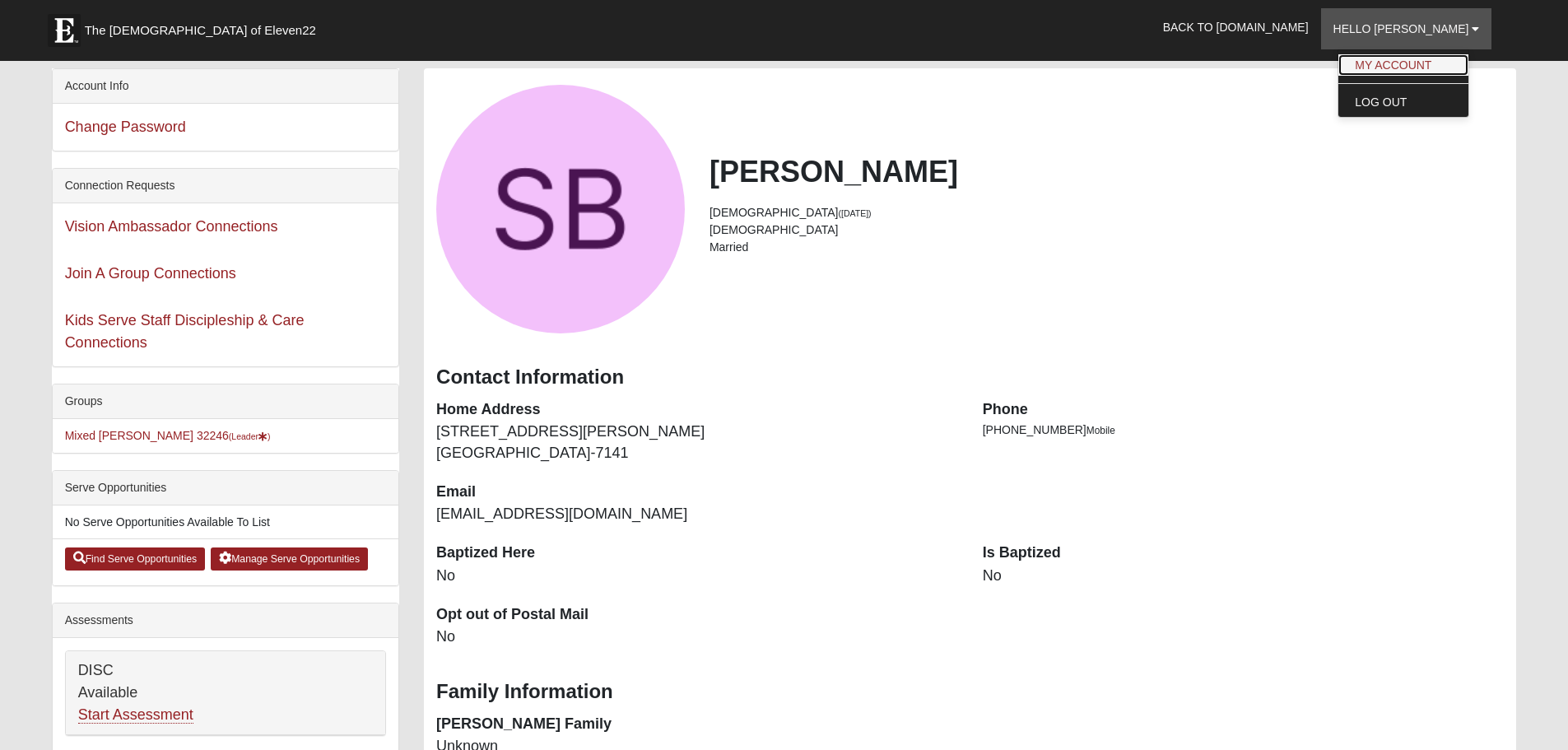
click at [1404, 56] on link "My Account" at bounding box center [1403, 64] width 130 height 21
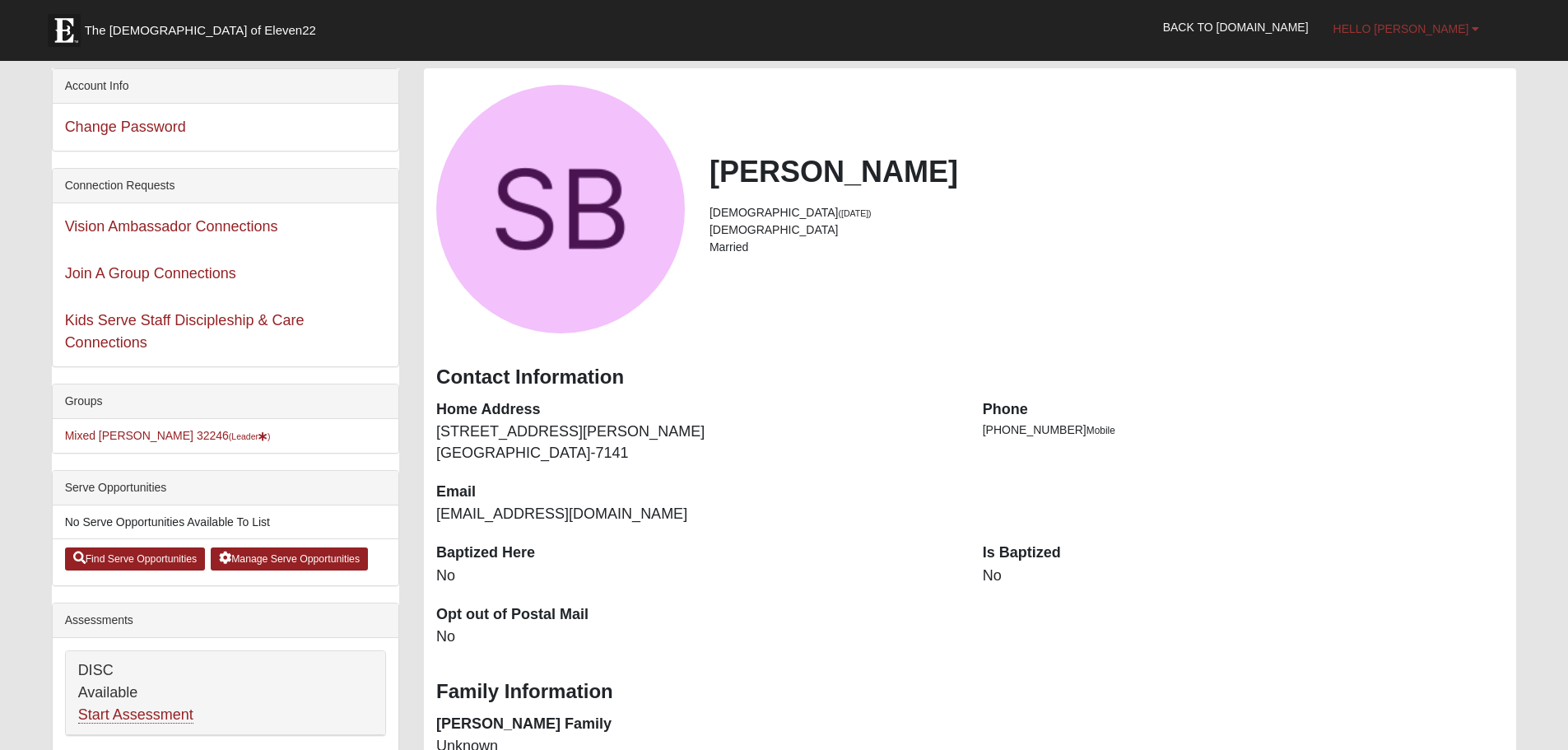
click at [1405, 23] on span "Hello [PERSON_NAME]" at bounding box center [1401, 29] width 136 height 13
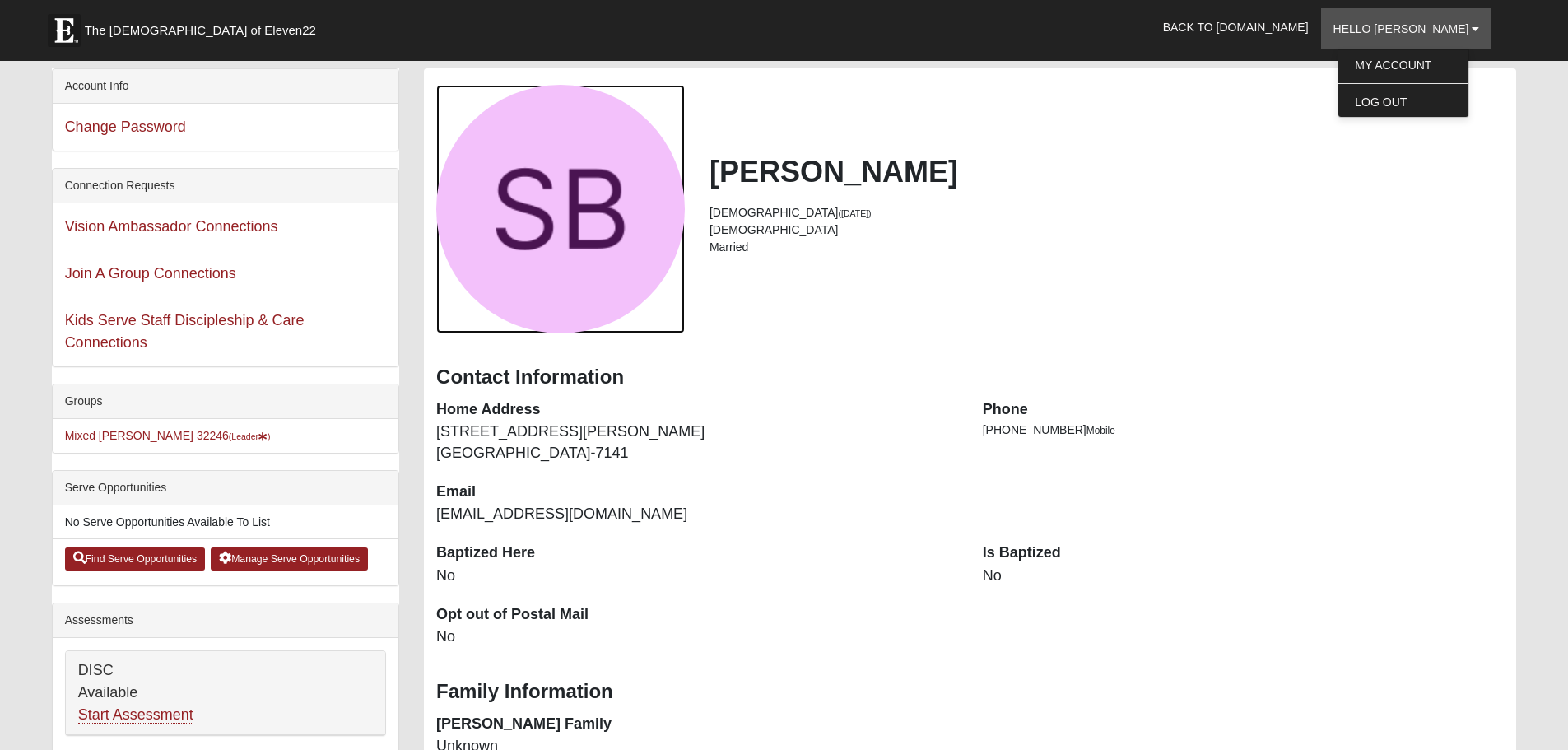
click at [548, 234] on div "View Fullsize Photo" at bounding box center [560, 208] width 248 height 248
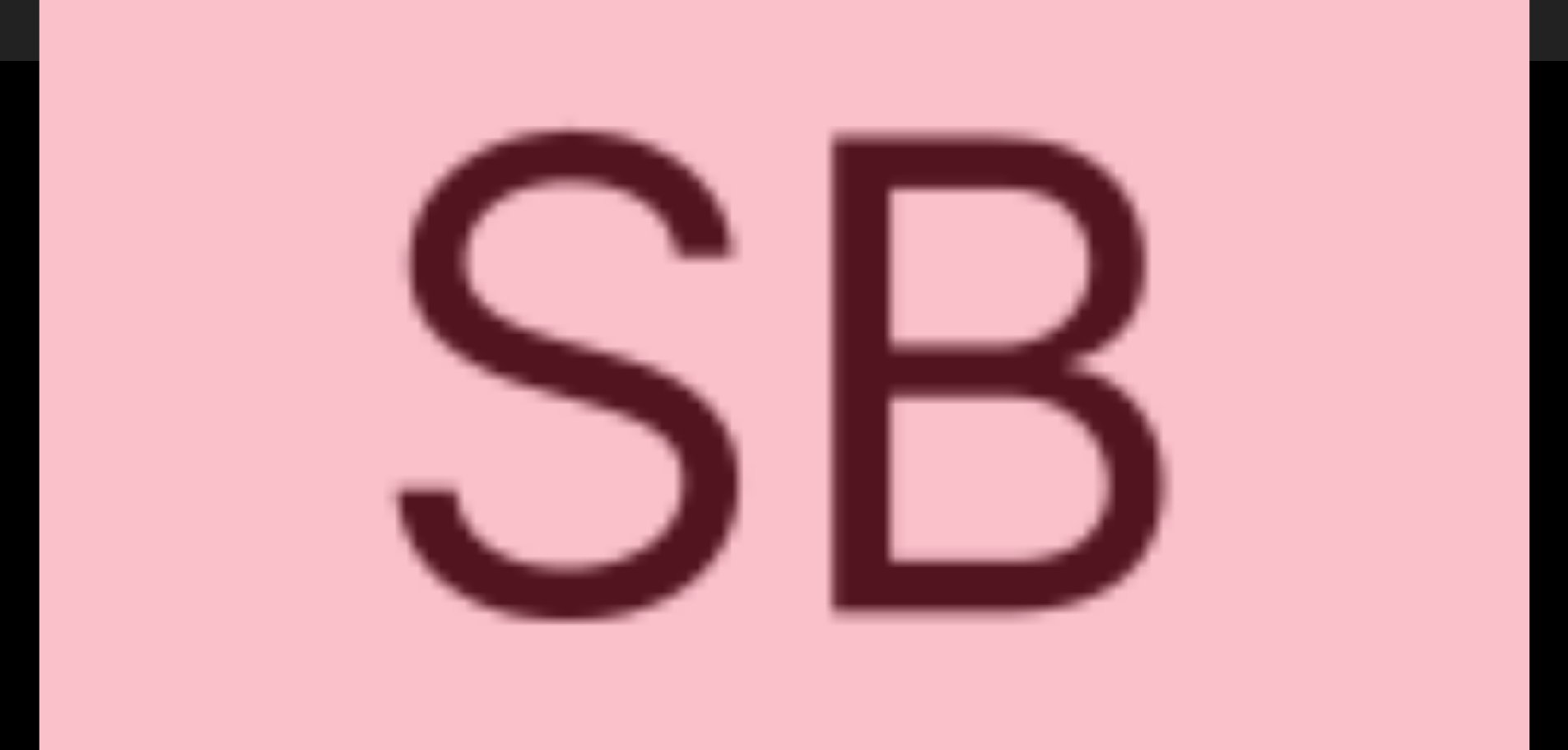
click at [1200, 104] on div "View Fullsize Photo" at bounding box center [784, 375] width 1489 height 1489
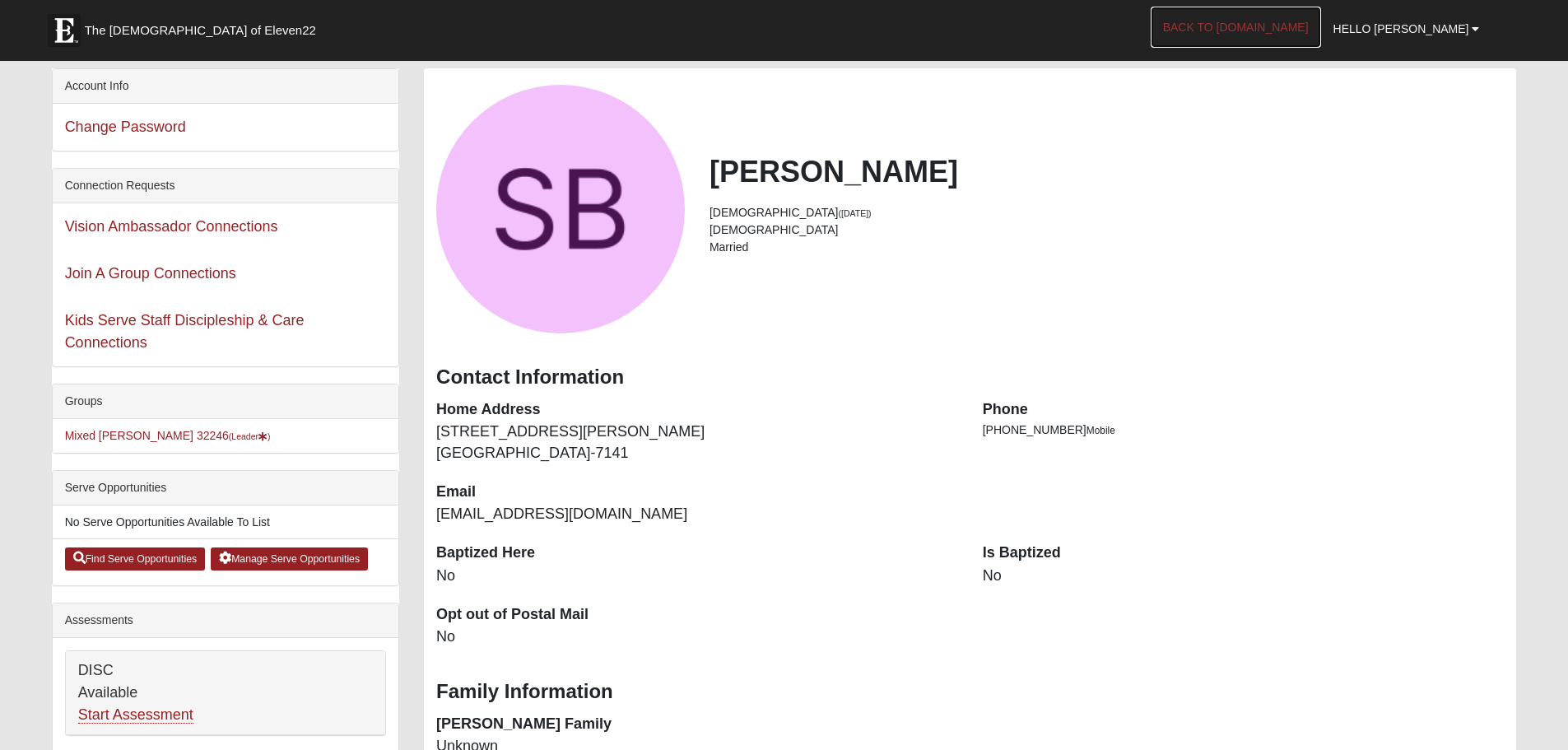
click at [1263, 22] on link "Back to [DOMAIN_NAME]" at bounding box center [1236, 27] width 170 height 41
